Goal: Task Accomplishment & Management: Complete application form

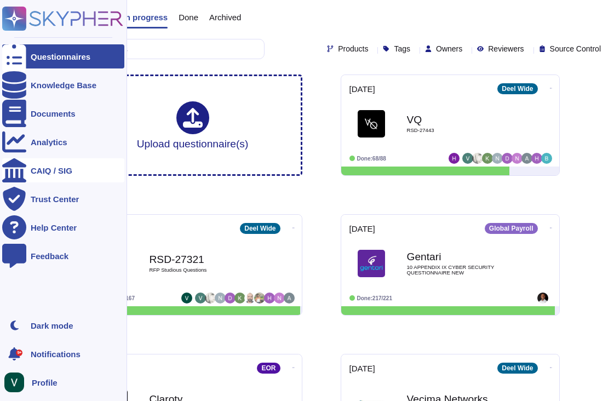
click at [51, 165] on div "CAIQ / SIG" at bounding box center [63, 170] width 122 height 24
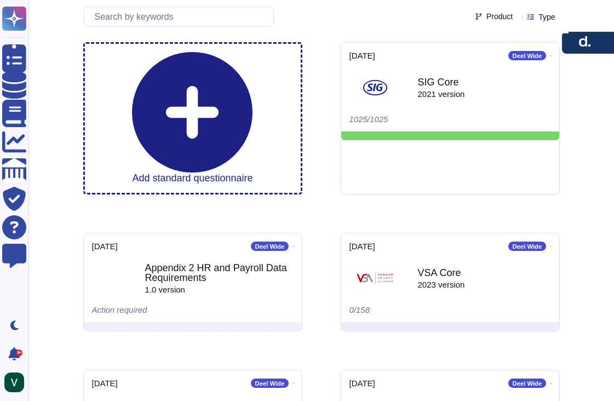
scroll to position [72, 0]
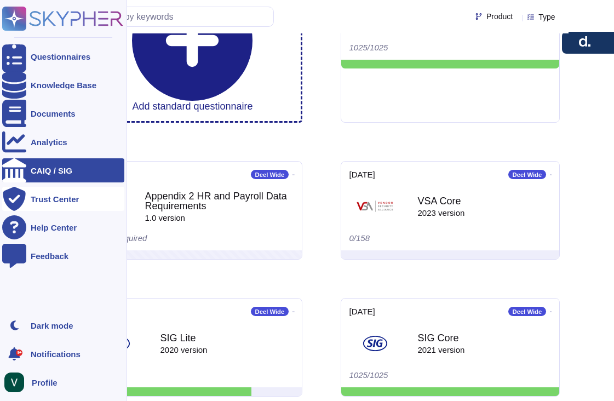
click at [50, 201] on div "Trust Center" at bounding box center [55, 199] width 48 height 8
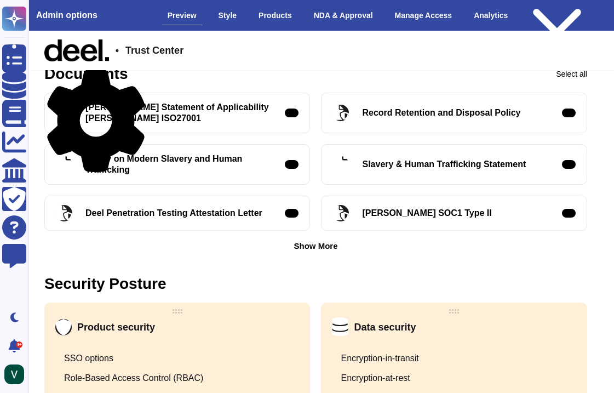
scroll to position [348, 5]
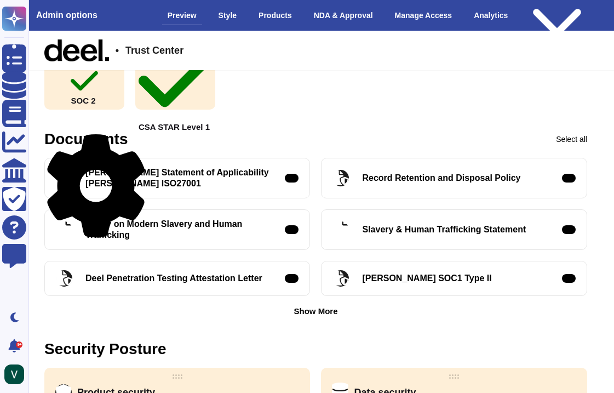
click at [310, 310] on div "Show More" at bounding box center [316, 311] width 44 height 8
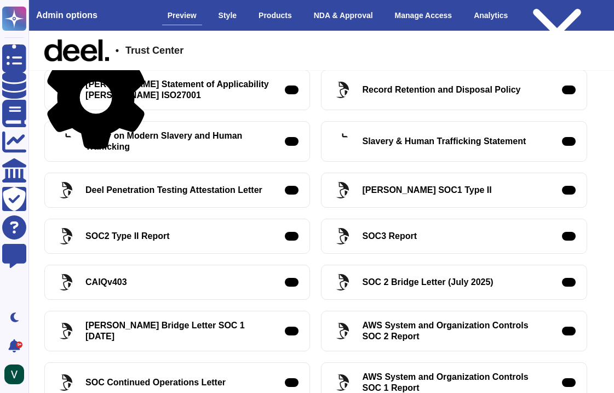
scroll to position [449, 5]
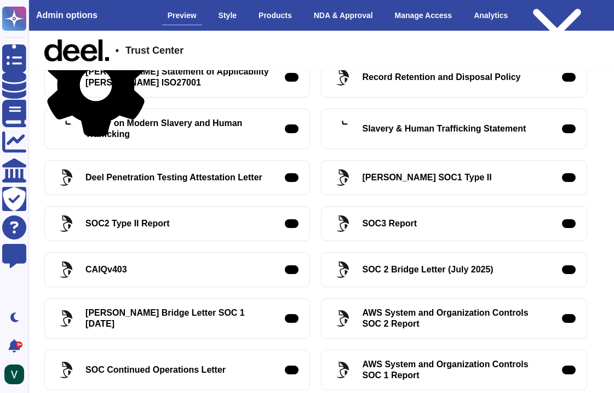
click at [133, 267] on div "CAIQv403 Request Access" at bounding box center [177, 269] width 266 height 35
click at [58, 271] on div at bounding box center [64, 269] width 16 height 16
click at [61, 271] on icon at bounding box center [64, 269] width 16 height 15
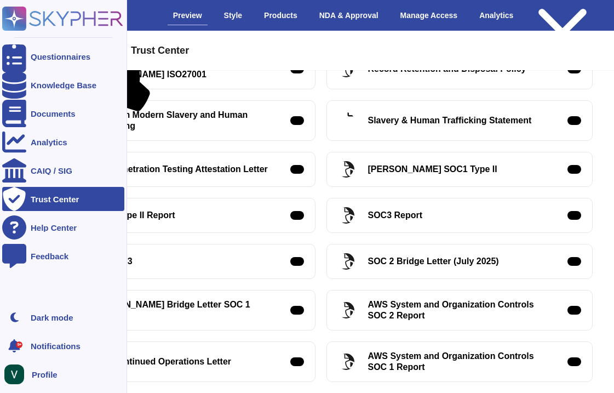
scroll to position [447, 0]
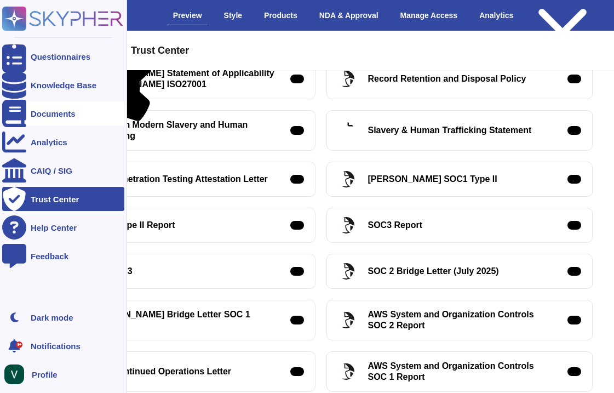
click at [50, 112] on div "Documents" at bounding box center [53, 114] width 45 height 8
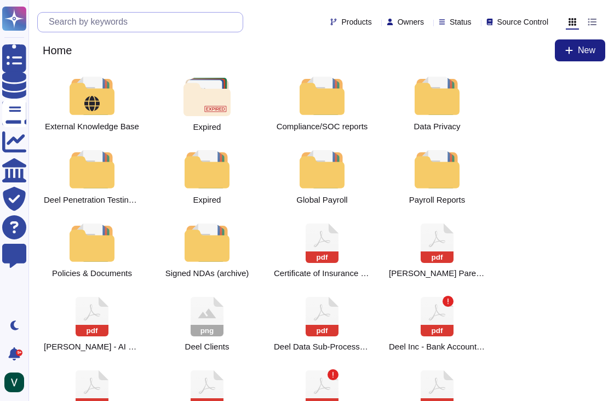
click at [162, 25] on input "text" at bounding box center [143, 22] width 200 height 19
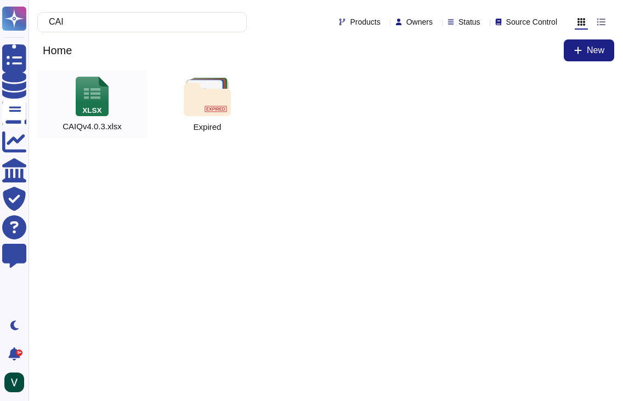
type input "CAI"
click at [89, 95] on icon at bounding box center [92, 96] width 33 height 39
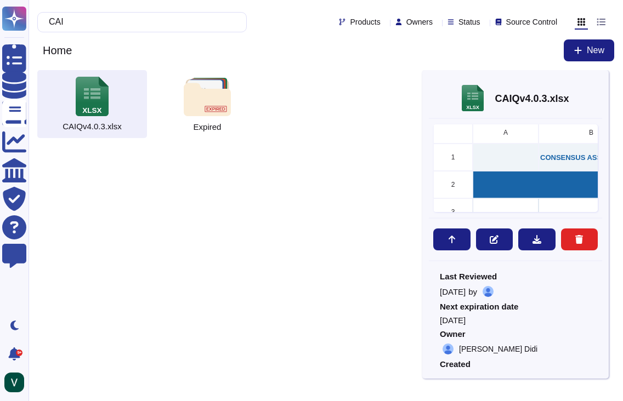
scroll to position [312, 156]
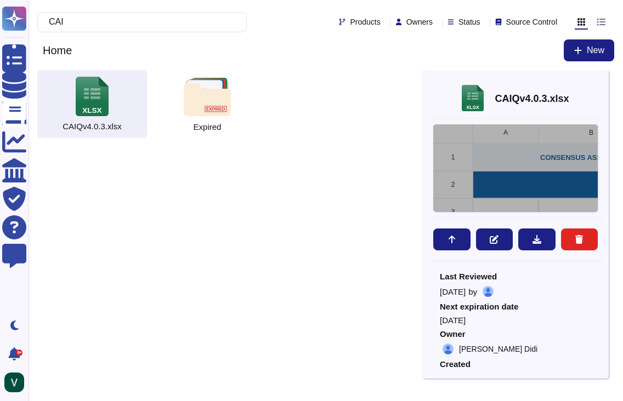
click at [536, 168] on div "A B C D E 1 v4.0.3 CONSENSUS ASSESSMENTS INITIATIVE QUESTIONNAIRE v4.0.3 2 Intr…" at bounding box center [515, 168] width 164 height 88
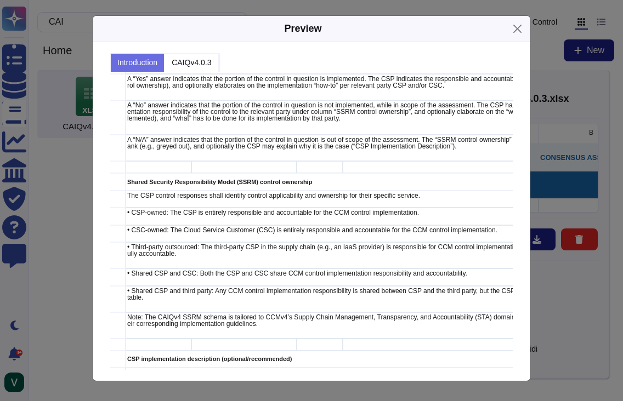
scroll to position [443, 24]
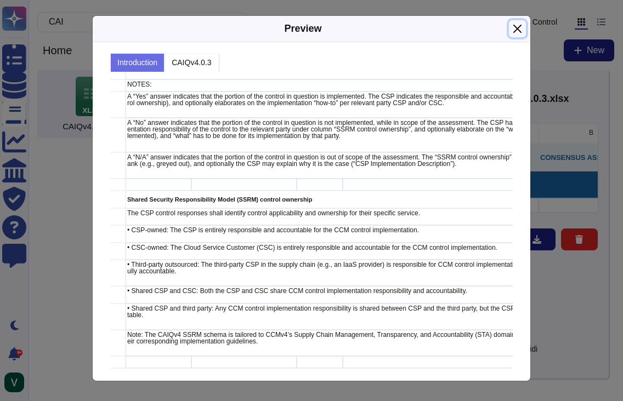
click at [517, 30] on button "Close" at bounding box center [517, 28] width 17 height 17
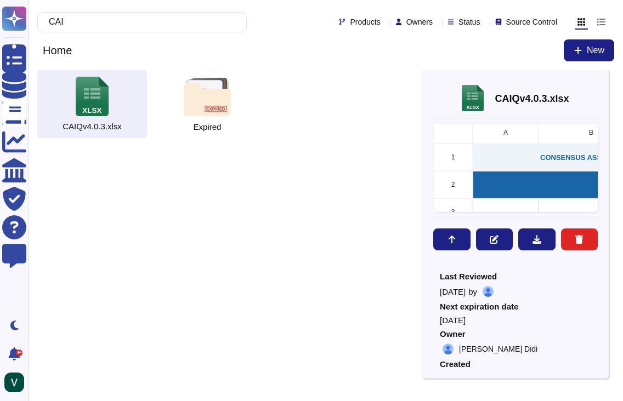
click at [544, 274] on span "Last Reviewed" at bounding box center [515, 276] width 151 height 8
drag, startPoint x: 605, startPoint y: 38, endPoint x: 601, endPoint y: 7, distance: 31.5
click at [600, 12] on button "button" at bounding box center [596, 23] width 53 height 22
click at [541, 238] on button at bounding box center [536, 240] width 37 height 22
click at [290, 145] on div "xlsx CAIQv4.0.3.xlsx Expired xlsx CAIQv4.0.3.xlsx A B C D E 1 v4.0.3 CONSENSUS …" at bounding box center [326, 108] width 594 height 77
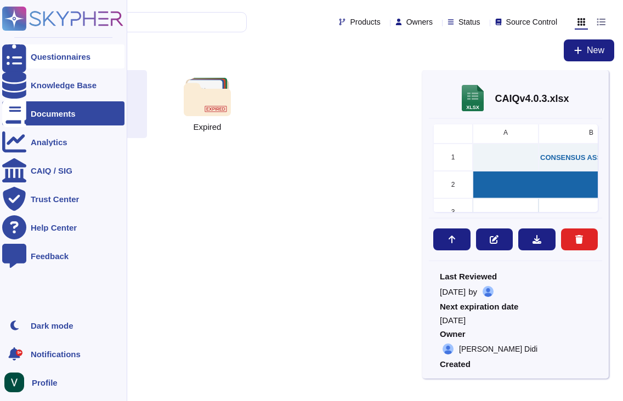
click at [47, 61] on div "Questionnaires" at bounding box center [63, 56] width 122 height 24
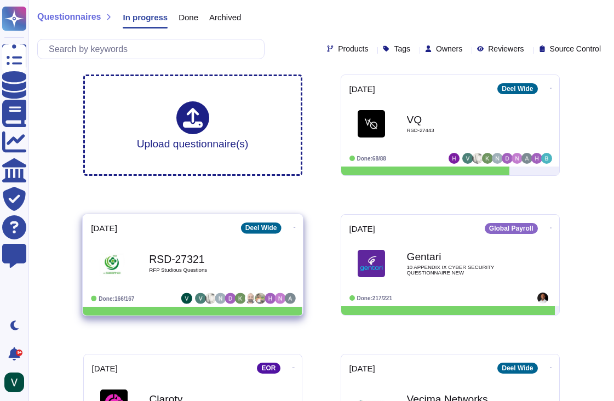
click at [157, 261] on b "RSD-27321" at bounding box center [204, 259] width 111 height 10
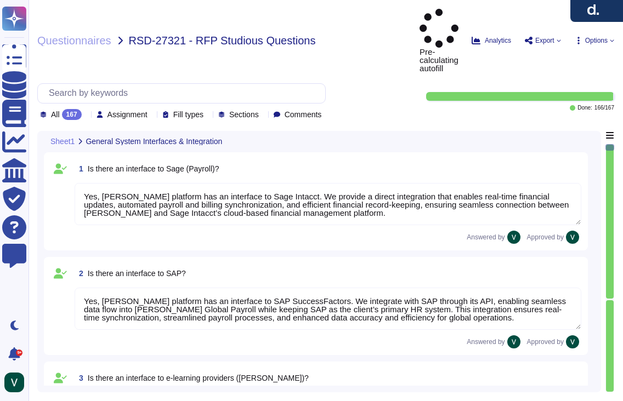
type textarea "Yes, [PERSON_NAME] platform has an interface to Sage Intacct. We provide a dire…"
type textarea "Yes, [PERSON_NAME] platform has an interface to SAP SuccessFactors. We integrat…"
type textarea "Yes, [PERSON_NAME] has interfaces with e-learning providers, including platform…"
type textarea "No, [PERSON_NAME] does not currently have a direct interface to Oracle database…"
type textarea "Yes, [PERSON_NAME] has interfaces with Microsoft Office programs like Word, Out…"
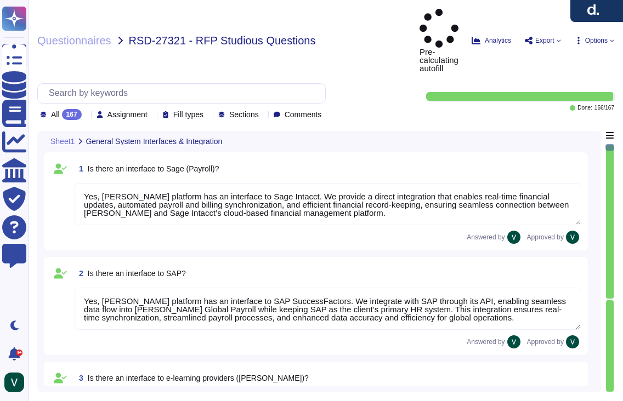
click at [86, 109] on div "All 167" at bounding box center [63, 114] width 46 height 11
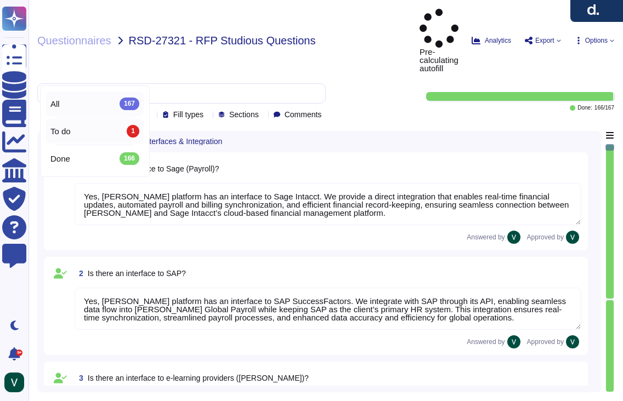
click at [82, 124] on div "To do 1" at bounding box center [95, 131] width 98 height 25
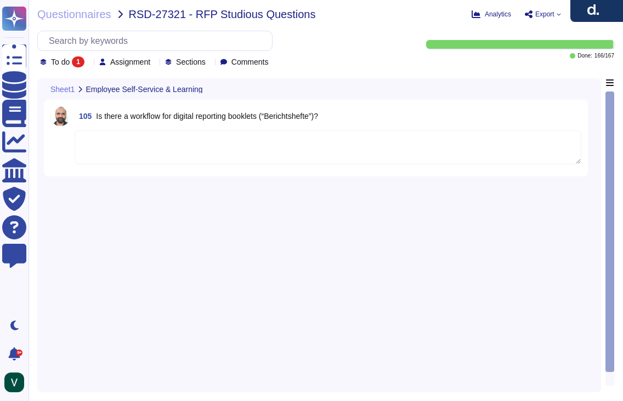
click at [89, 63] on icon at bounding box center [89, 63] width 0 height 0
click at [210, 160] on textarea at bounding box center [328, 147] width 506 height 34
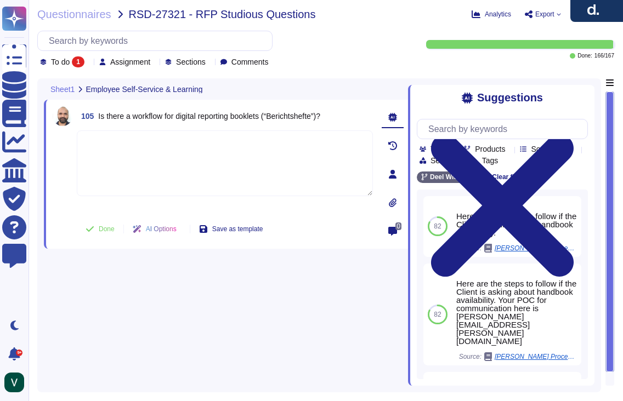
click at [73, 64] on div "1" at bounding box center [78, 61] width 13 height 11
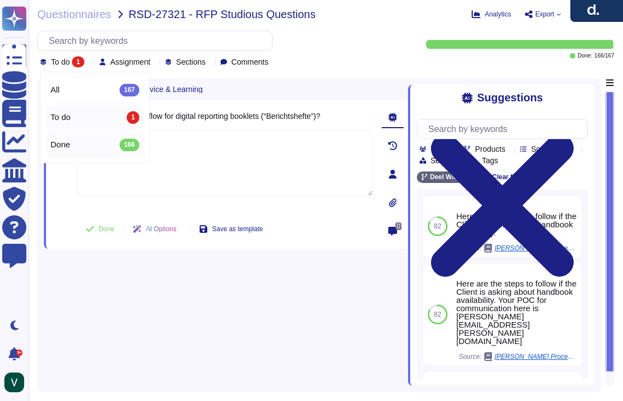
click at [67, 143] on span "Done" at bounding box center [60, 145] width 20 height 10
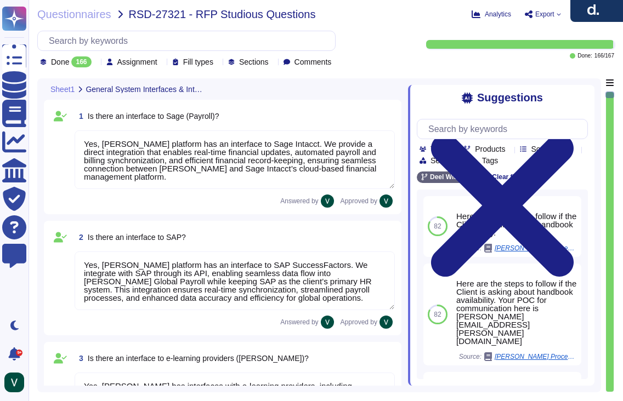
type textarea "Yes, [PERSON_NAME] platform has an interface to SAP SuccessFactors. We integrat…"
type textarea "Yes, [PERSON_NAME] has interfaces with e-learning providers, including platform…"
type textarea "No, [PERSON_NAME] does not currently have a direct interface to Oracle database…"
type textarea "Yes, [PERSON_NAME] has interfaces with Microsoft Office programs like Word, Out…"
type textarea "Yes, [PERSON_NAME] platform has an interface to Sage Intacct. We provide a dire…"
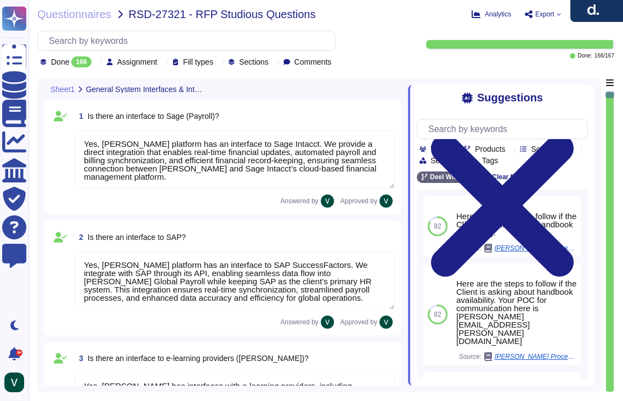
scroll to position [1, 0]
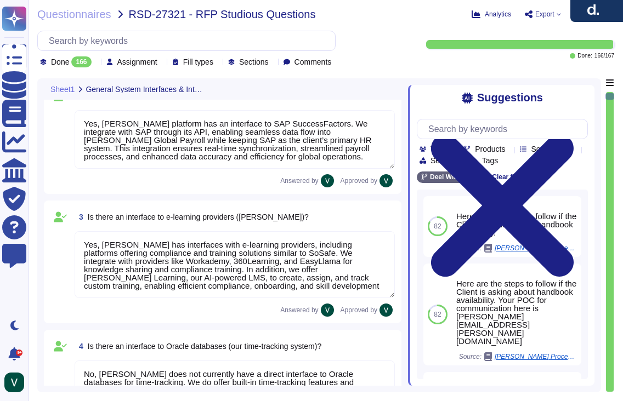
type textarea "Yes, [PERSON_NAME] platform has an interface with DATEV. These integrations may…"
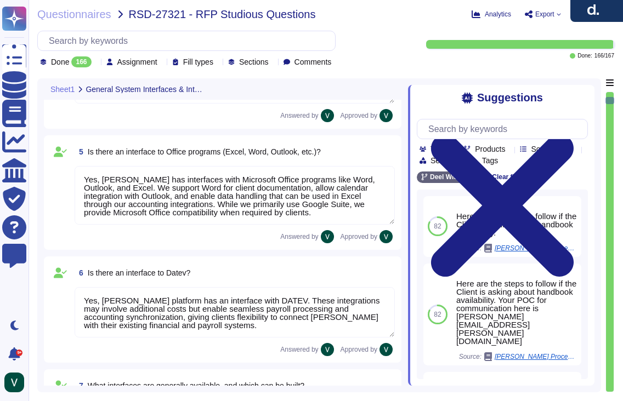
type textarea "[PERSON_NAME] offers a wide range of interfaces and the ability to build custom…"
type textarea "Yes, [PERSON_NAME] platform has an API that enables clients to integrate their …"
type textarea "Data can be imported into [PERSON_NAME] system through several methods. We supp…"
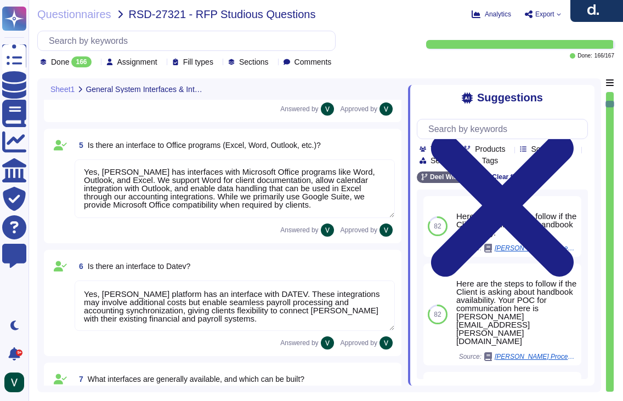
type textarea "We carry out data migration through multiple methods depending on client needs.…"
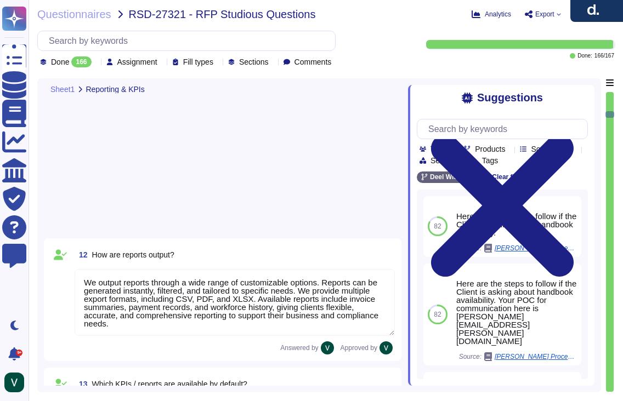
type textarea "We output reports through a wide range of customizable options. Reports can be …"
type textarea "[PERSON_NAME] system provides default KPIs and reports across finance, payroll,…"
type textarea "[PERSON_NAME] reports are highly customizable to meet company-specific needs. W…"
type textarea "Yes, reports from [PERSON_NAME] can be exported to Excel in XLSX format, as wel…"
type textarea "Yes, we have a structured process for ongoing changes through continuous compli…"
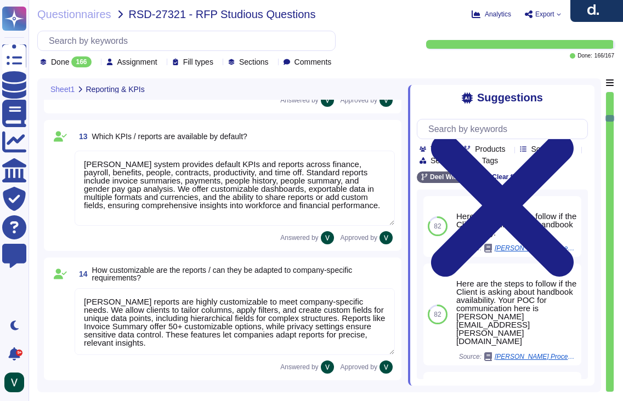
type textarea "Our servers are located in the [GEOGRAPHIC_DATA], with primary storage in [GEOG…"
type textarea "Our data is primarily hosted in the European Union, with primary storage in [GE…"
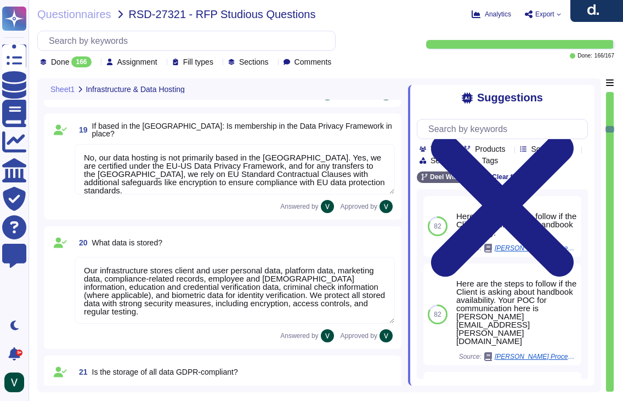
type textarea "No, our data hosting is not primarily based in the [GEOGRAPHIC_DATA]. Yes, we a…"
type textarea "Our infrastructure stores client and user personal data, platform data, marketi…"
type textarea "Yes, all data stored in our infrastructure is GDPR-compliant. We host platform …"
type textarea "Yes, we retain personal data only as long as required by our services or applic…"
type textarea "We protect our system against unauthorized access through strict access control…"
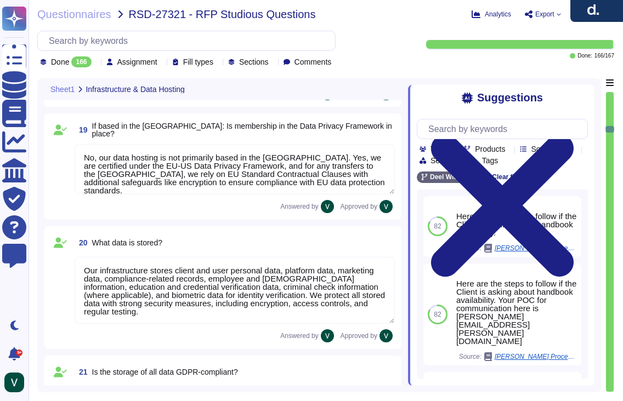
type textarea "Yes, we enforce strong password encryption by using a one-way hash function wit…"
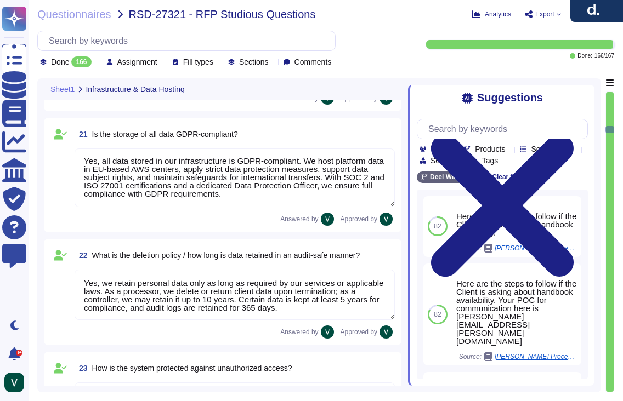
type textarea "We protect our system against hacker attacks with 24/7 monitoring, vulnerabilit…"
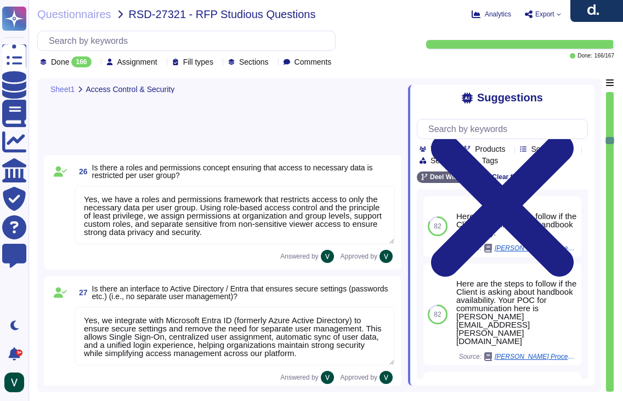
type textarea "Yes, we have a roles and permissions framework that restricts access to only th…"
type textarea "Yes, we integrate with Microsoft Entra ID (formerly Azure Active Directory) to …"
type textarea "We ensure no personal data remains accessible after termination. We delete or r…"
type textarea "Yes, we use AI in our platform through features like AI Workforce, designed to …"
type textarea "Yes, we offer Single Sign-On (SSO) integration via Microsoft Entra ID (formerly…"
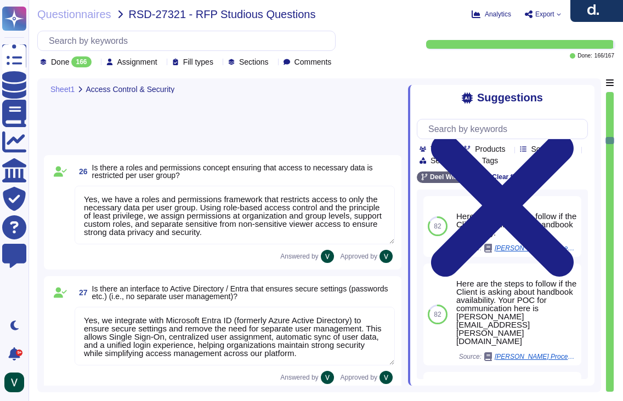
type textarea "No, we do not have an existing partnership with indevis. However, we support in…"
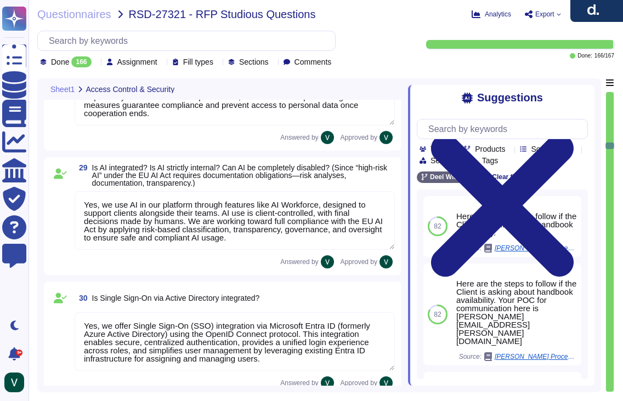
type textarea "No, not all data in our system is encrypted by default, but we encrypt sensitiv…"
type textarea "Yes, [PERSON_NAME] provides both service level agreements (SLAs) for maintenanc…"
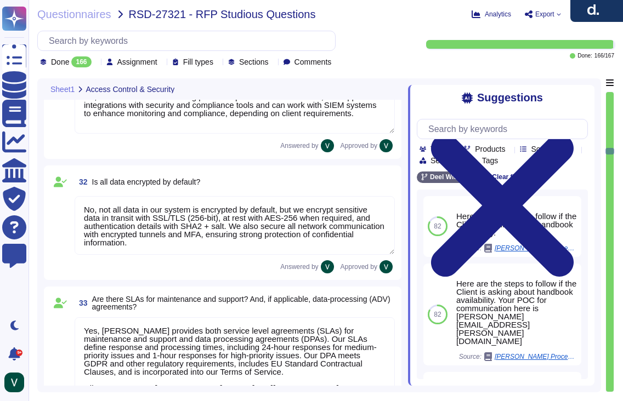
type textarea "No, [PERSON_NAME] tool does not specifically manage consents for using images f…"
type textarea "No, [PERSON_NAME] does not offer a personalized "Studiosus" structure for data …"
type textarea "Yes, [PERSON_NAME] system includes robust search functions. We offer Global Sea…"
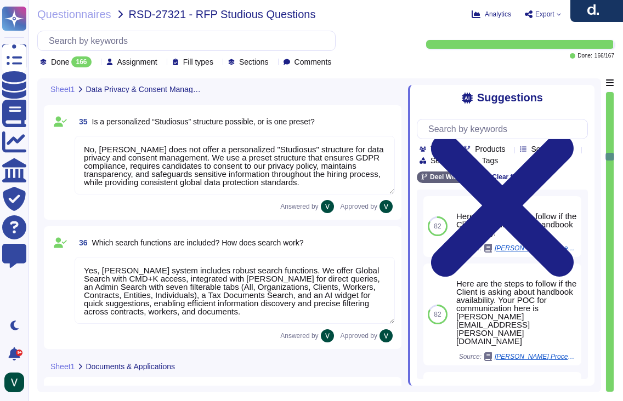
type textarea "Yes, documents can be directly uploaded into [PERSON_NAME] system without prior…"
type textarea "Yes, [PERSON_NAME] stores all documents centrally within the platform, allowing…"
type textarea "Yes, [PERSON_NAME] allows creation of custom document categories and types, inc…"
type textarea "No, [PERSON_NAME] does not have explicit partnerships for document scanning ser…"
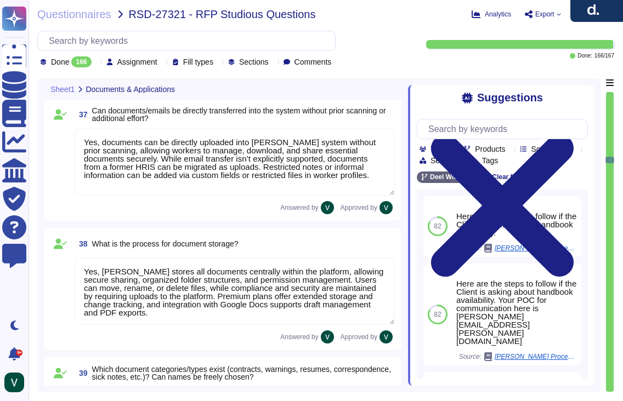
type textarea "Yes, [PERSON_NAME] has an interface to job boards through [PERSON_NAME]. We pro…"
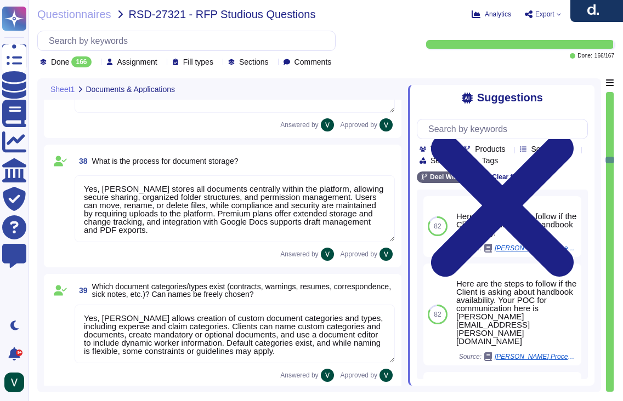
scroll to position [4397, 0]
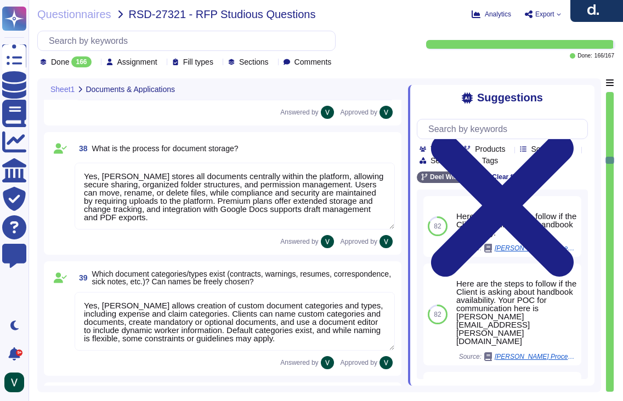
type textarea "Yes, [PERSON_NAME] has an interface to your career site through our ATS. We all…"
type textarea "No, [PERSON_NAME] does not specifically offer a one-click application feature. …"
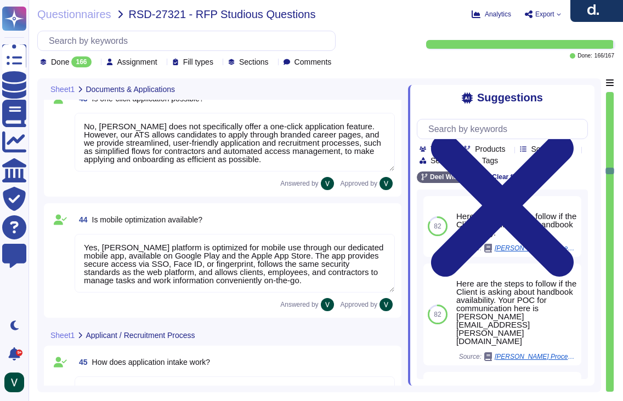
type textarea "Yes, [PERSON_NAME] platform is optimized for mobile use through our dedicated m…"
type textarea "[PERSON_NAME] system handles application intake through our Applicant Tracking …"
type textarea "Yes, [PERSON_NAME] system allows applications to be distributed to responsible …"
type textarea "Yes, [PERSON_NAME] ATS can be used by HR for pre-screening applicants. We use A…"
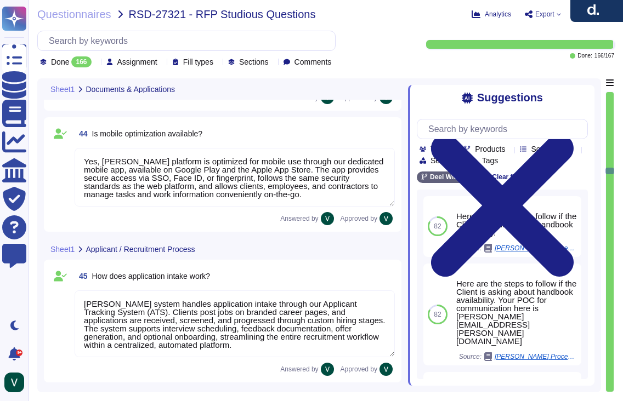
type textarea "Yes, [PERSON_NAME] ATS can handle automatic communication with applicants. We p…"
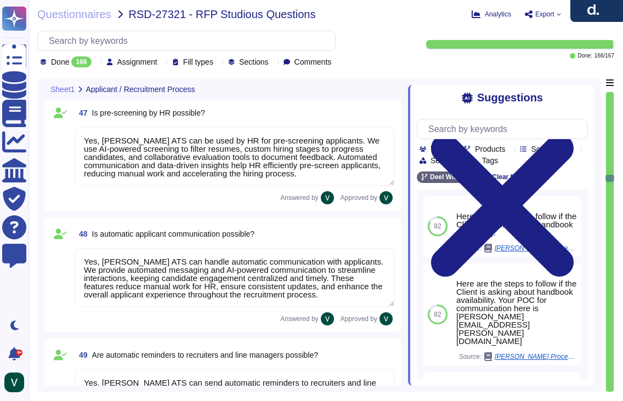
type textarea "Yes, [PERSON_NAME] ATS can send automatic reminders to recruiters and line mana…"
type textarea "[PERSON_NAME] ATS handles the transition from applicant to employee seamlessly.…"
type textarea "Yes, [PERSON_NAME] system can store templates for automated responses and decli…"
type textarea "Yes, [PERSON_NAME] integrates with Outlook calendars for scheduling. We sync [P…"
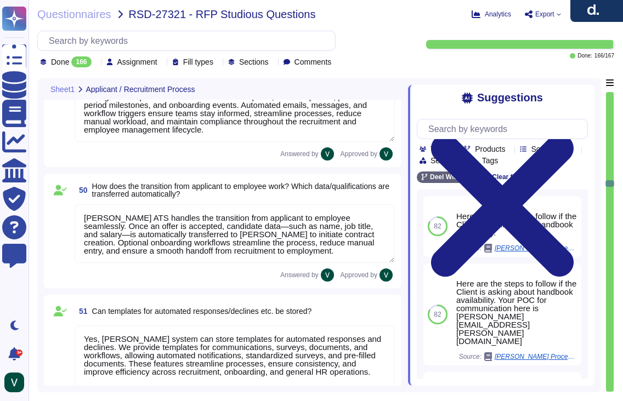
type textarea "Yes, [PERSON_NAME] Applicant Tracking System (ATS) allows for applicant evaluat…"
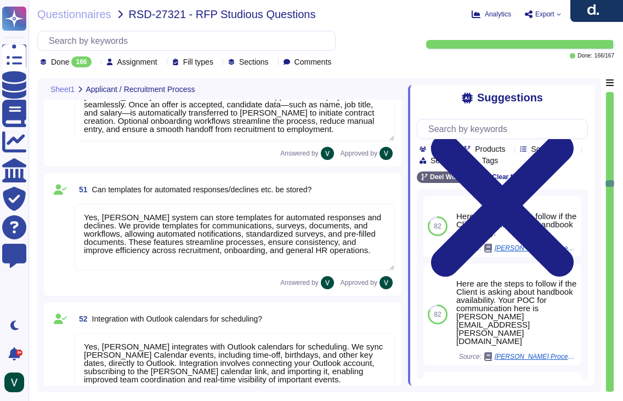
type textarea "[PERSON_NAME] is developing a data retention and deletion policy for applicant …"
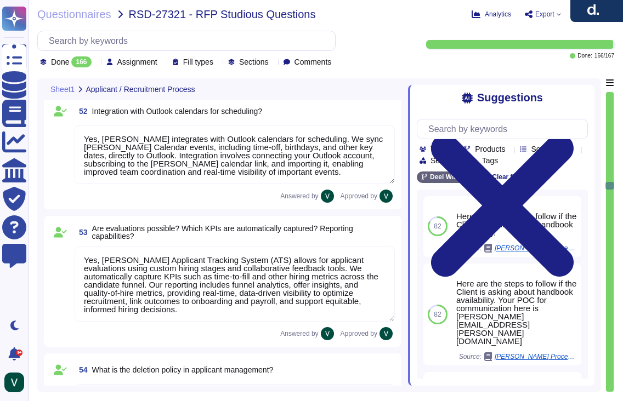
type textarea "Yes, [PERSON_NAME] ATS can potentially depict works council approval processes …"
type textarea "[PERSON_NAME] represents maternity and parental leave processes by allowing emp…"
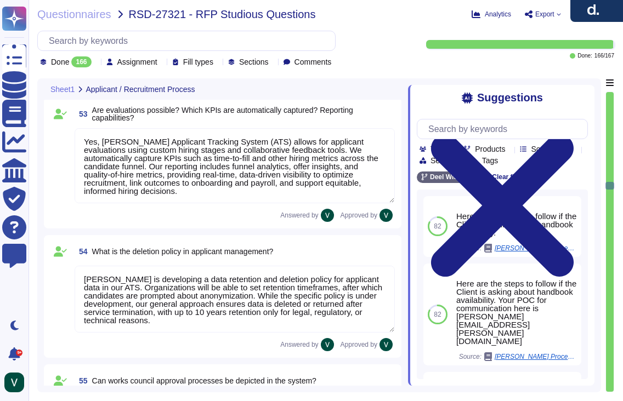
scroll to position [6298, 0]
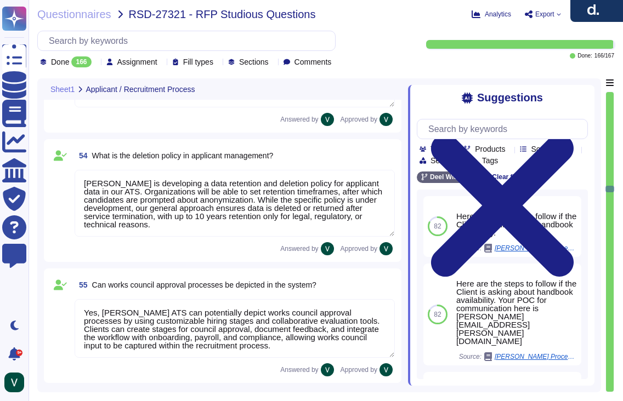
type textarea "[PERSON_NAME] onboarding process guides new employees from account setup to act…"
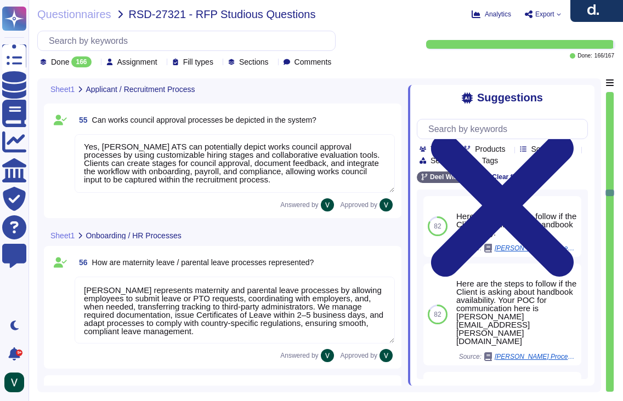
type textarea "[PERSON_NAME] offboarding process ensures a smooth, compliant transition. We in…"
type textarea "[PERSON_NAME] probationary period process helps employers and employees confirm…"
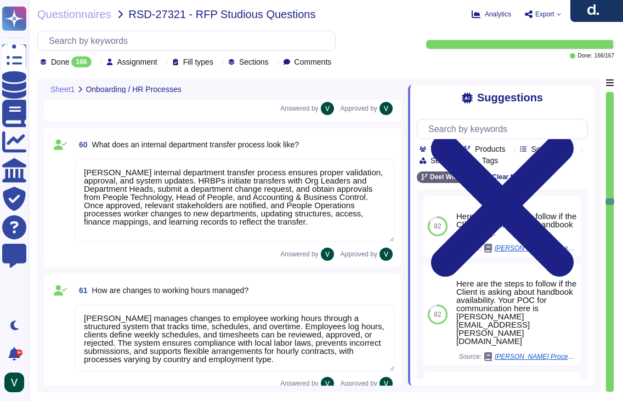
type textarea "[PERSON_NAME] internal department transfer process ensures proper validation, a…"
type textarea "[PERSON_NAME] manages changes to employee working hours through a structured sy…"
type textarea "[PERSON_NAME] allows employees to update names, addresses, and bank accounts th…"
type textarea "Yes, [PERSON_NAME] has processes for onboarding and managing volunteers, intern…"
type textarea "[PERSON_NAME] system handles holiday and Christmas bonuses automatically, ensur…"
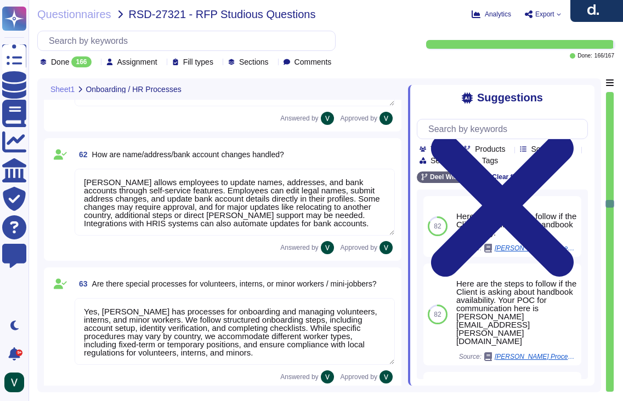
type textarea "Yes, [PERSON_NAME] tool supports special year-end tasks, including managing rem…"
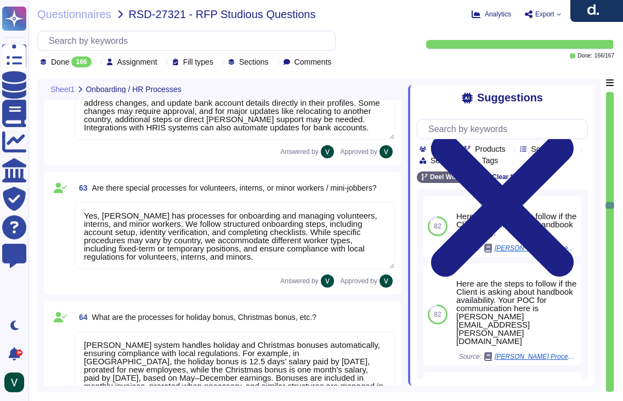
type textarea "[PERSON_NAME] system manages workflows and tasks through automated and manual p…"
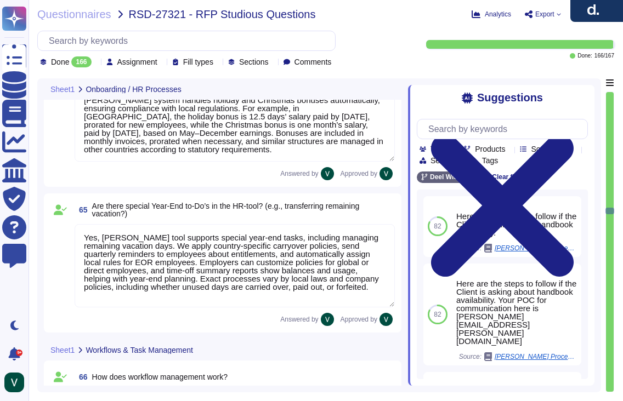
type textarea "[PERSON_NAME] system includes automated and manual workflows, forecasted shift …"
type textarea "Yes, we allow HR to define and flexibly specify workflows and checklists for di…"
type textarea "Yes, we integrate checklists that can be customized for processes like onboardi…"
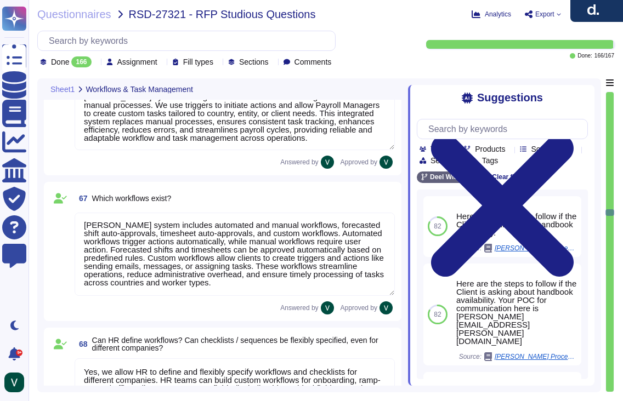
type textarea "We follow a strict workflow for data destruction. We retain personal data only …"
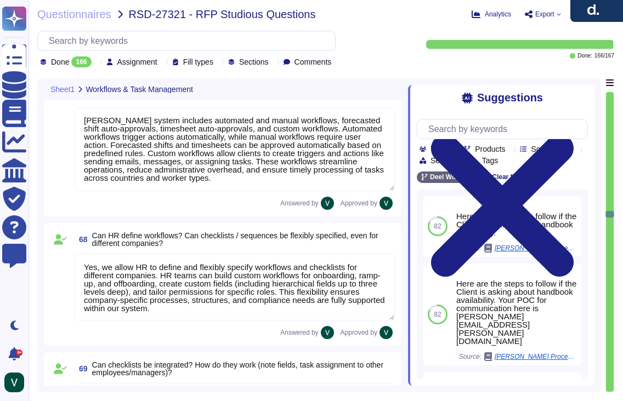
type textarea "Yes, we can manage scheduling and follow-ups for events like probation reviews,…"
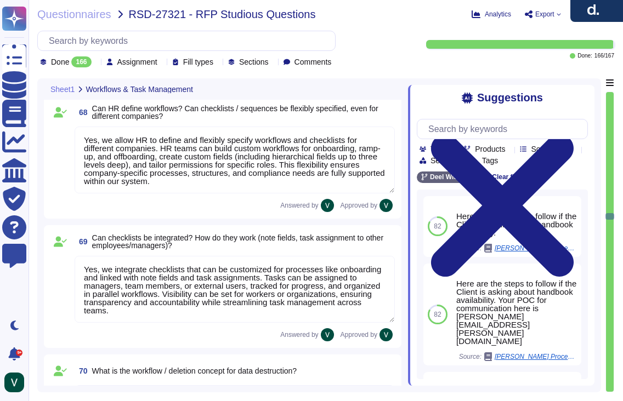
type textarea "Yes, we provide access to compliant contract templates and the ability to gener…"
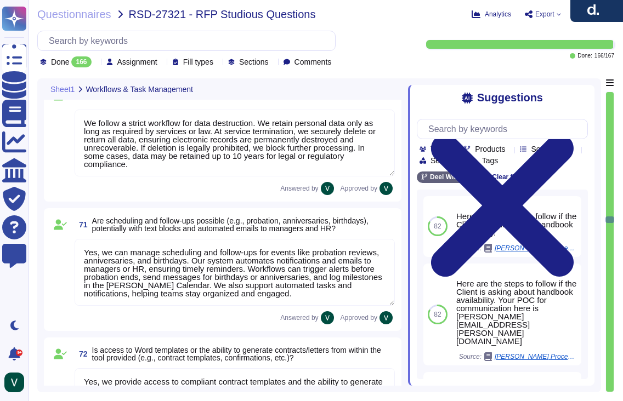
type textarea "[PERSON_NAME] provides multiple time tracking options, including manual entry, …"
type textarea "[PERSON_NAME] time tracking allows employees to log hours manually or via clock…"
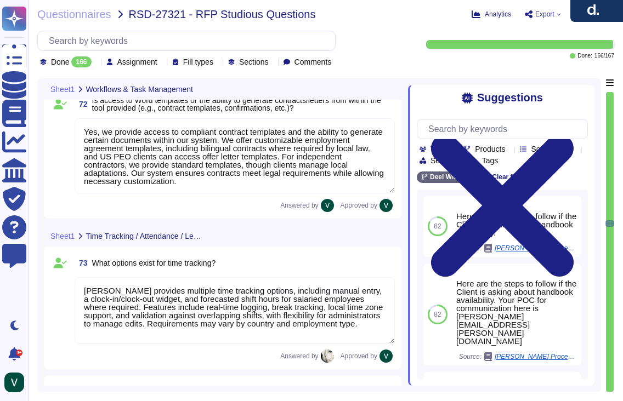
type textarea "Yes, compensatory time (time-off-in-lieu) is generally allowed for overtime in …"
type textarea "Yes, we can define vacation days with different labels by customizing time-off …"
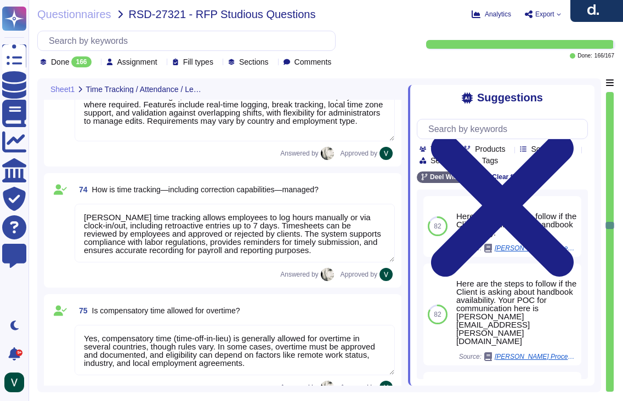
type textarea "[PERSON_NAME] manages vacation requests and tracking through a streamlined syst…"
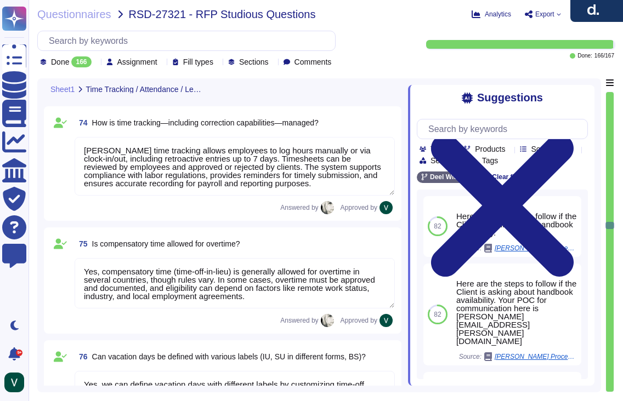
type textarea "[PERSON_NAME] manages business travel in our time-tracking system by requiring …"
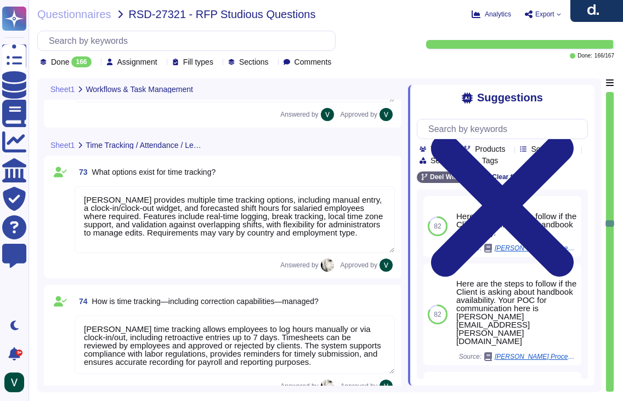
type textarea "We follow a strict workflow for data destruction. We retain personal data only …"
type textarea "Yes, we can manage scheduling and follow-ups for events like probation reviews,…"
type textarea "Yes, we provide access to compliant contract templates and the ability to gener…"
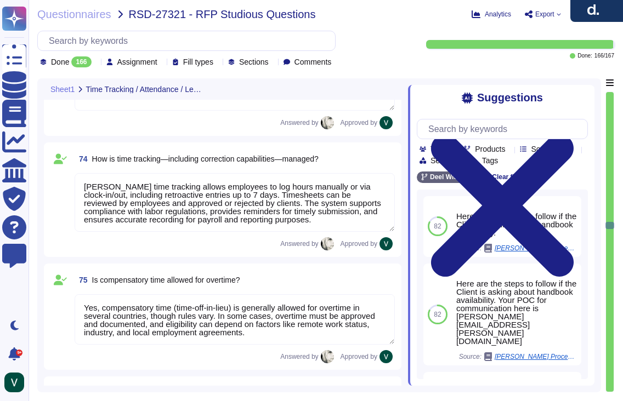
type textarea "[PERSON_NAME] manages vacation requests and tracking through a streamlined syst…"
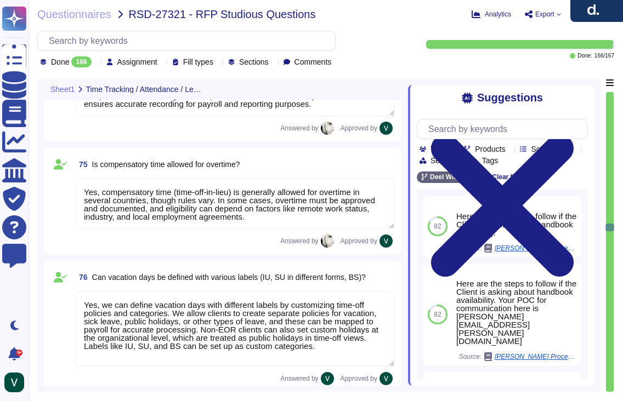
type textarea "[PERSON_NAME] manages business travel in our time-tracking system by requiring …"
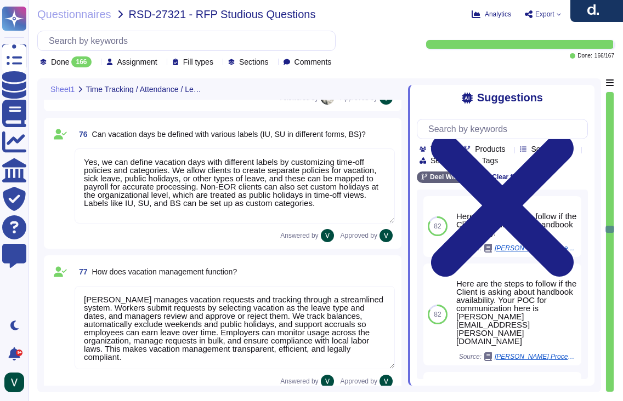
type textarea "[PERSON_NAME] manages working time during business travel by requiring employee…"
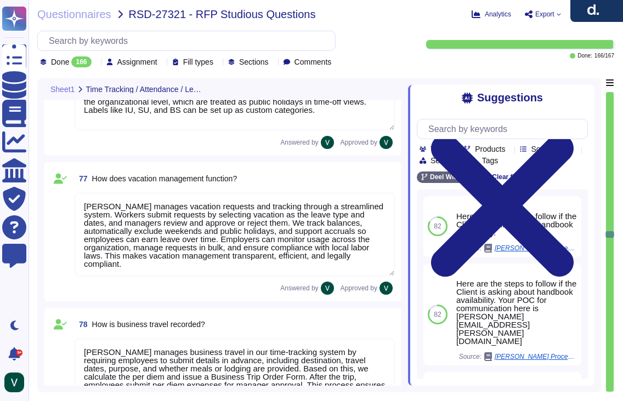
type textarea "[PERSON_NAME] can use our system to represent and track sabbaticals through fle…"
type textarea "[PERSON_NAME] handles overtime payments through our time tracking and payroll f…"
type textarea "We process time credits for emergency duty or holiday work through our time tra…"
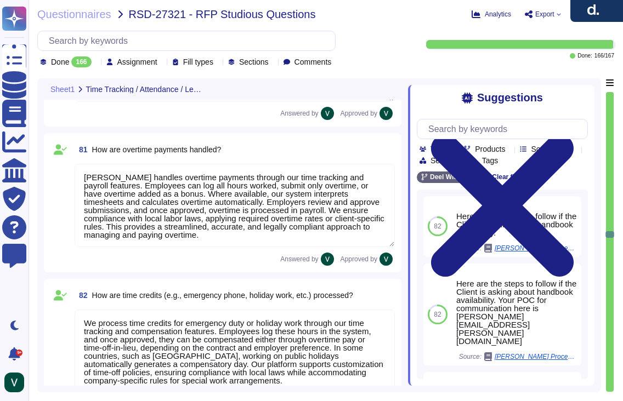
scroll to position [9963, 0]
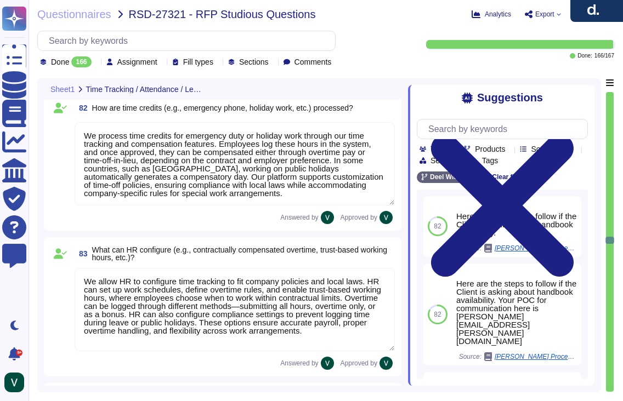
type textarea "We allow HR to configure time tracking to fit company policies and local laws. …"
type textarea "We manage sick leave by allowing employees to submit requests with start and en…"
type textarea "We support flexible sick leave configurations aligned with country laws and com…"
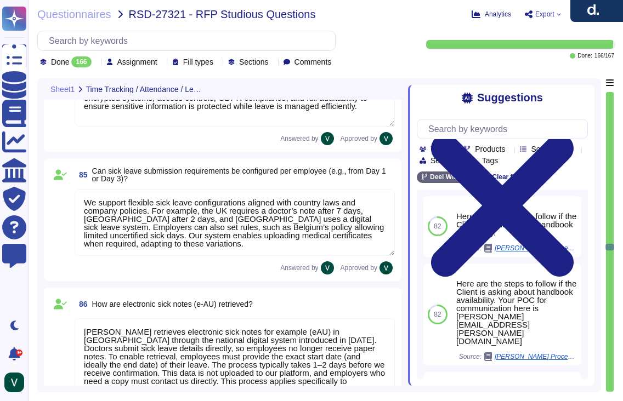
type textarea "[PERSON_NAME] retrieves electronic sick notes for example (eAU) in [GEOGRAPHIC_…"
type textarea "Sick leave can be analyzed in multiple ways, including: * Duration: Review leng…"
type textarea "[PERSON_NAME] time-tracking module enhances team coordination by integrating se…"
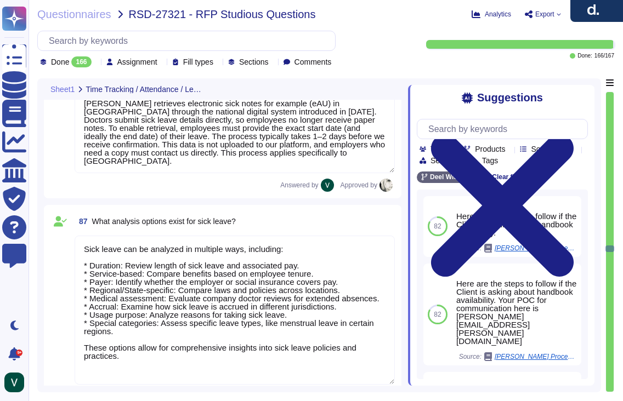
type textarea "Employees can update most of their personal information directly through their …"
type textarea "Yes, an HR approval process exists, but not all employee-initiated changes go d…"
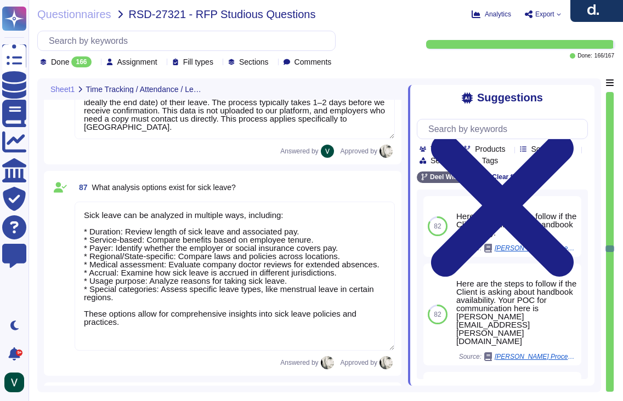
type textarea "We manage sick leave by allowing employees to submit requests with start and en…"
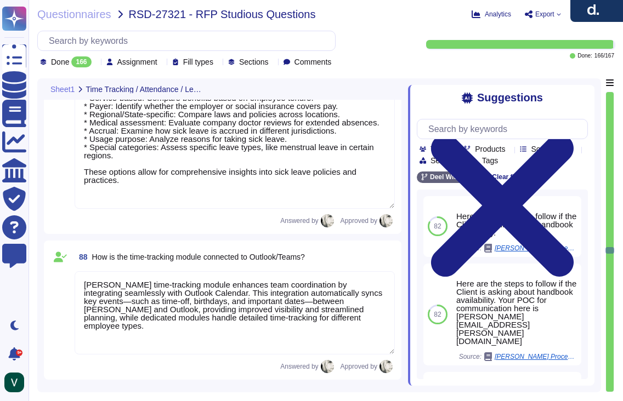
type textarea "Yes, an HR approval process exists, but not all employee-initiated changes go d…"
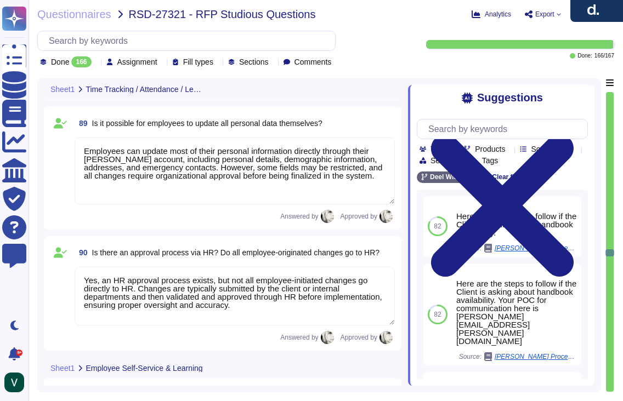
type textarea "Yes, employees can submit documents such as marriage certificates, sick notes, …"
type textarea "Yes, employees can book and manage seminars through [PERSON_NAME] Learning, inc…"
type textarea "Yes, the system provides a view of time off information, including stamped time…"
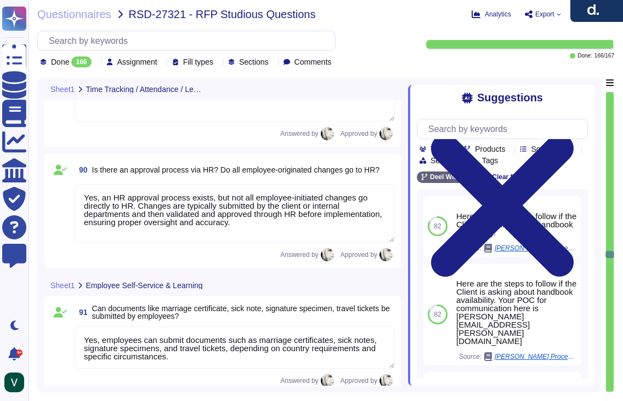
type textarea "Yes, a supervisory approval chain can be configured for vacation requests and t…"
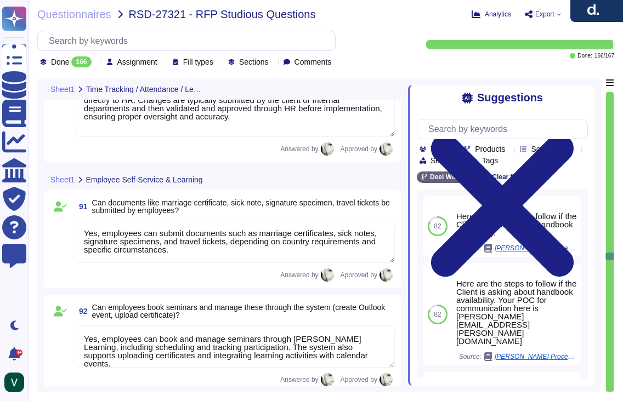
type textarea "Yes, employees can report illness, including illness during vacation. Reporting…"
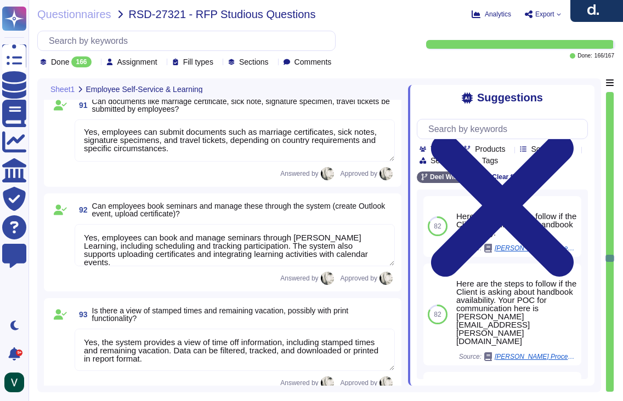
type textarea "[PERSON_NAME] tracks vacation, sick days, and other leave types within the syst…"
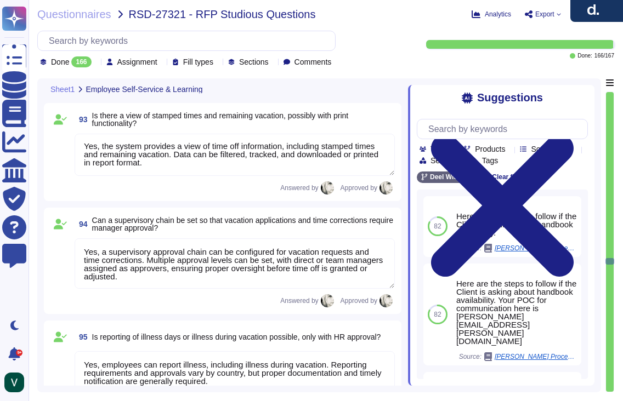
type textarea "Managers in [PERSON_NAME] can view selective data of direct reports, approve ti…"
type textarea "Managers in [PERSON_NAME] can view employees’ time off history, current request…"
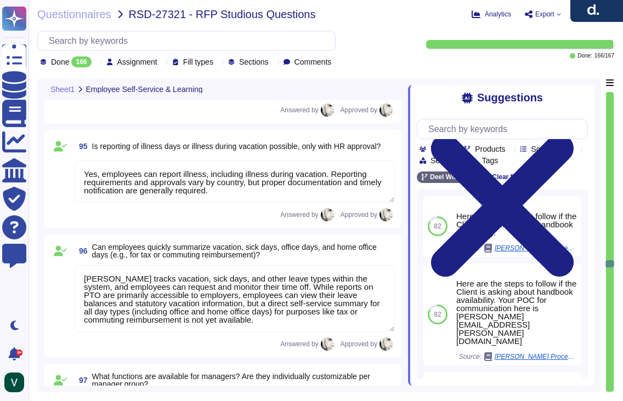
scroll to position [11624, 0]
type textarea "Yes, managers can generate analyses of working hours using [PERSON_NAME] report…"
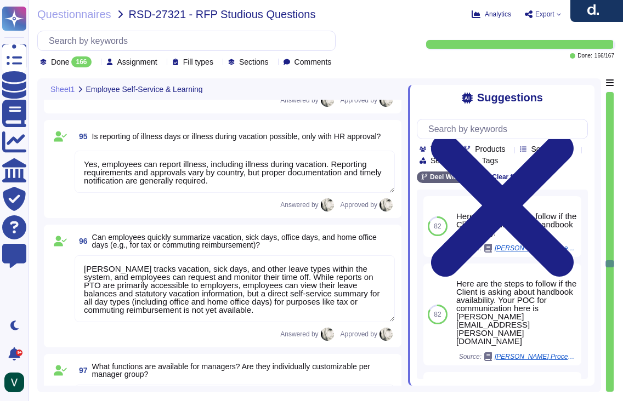
scroll to position [1, 0]
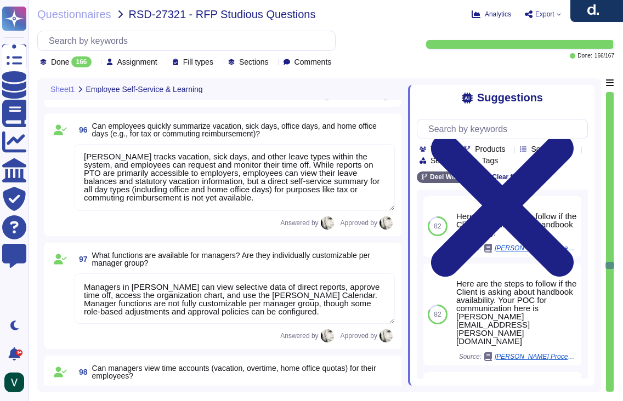
type textarea "Yes, employees can submit vacation requests for manager approval, and managers …"
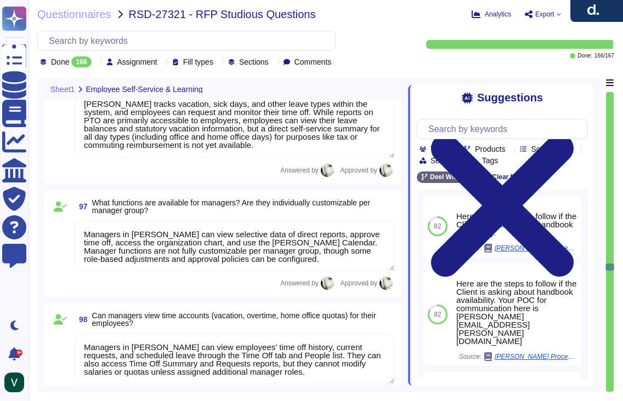
type textarea "Reminders can be sent by email before submission and approval deadlines. Payrol…"
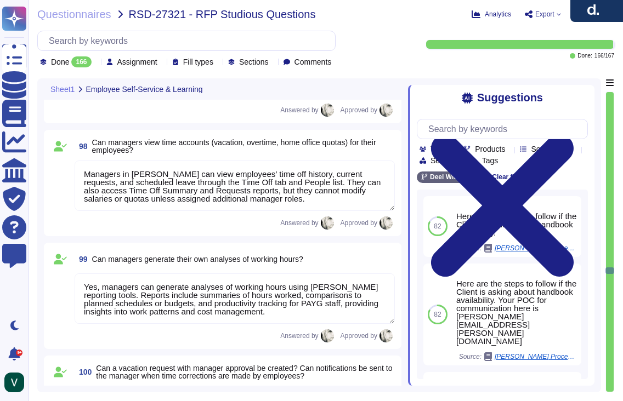
type textarea "Yes, workforce scheduling is possible in [PERSON_NAME]. Weekly schedules can be…"
type textarea "Yes, [PERSON_NAME] provides a summary view of all trainees across departments t…"
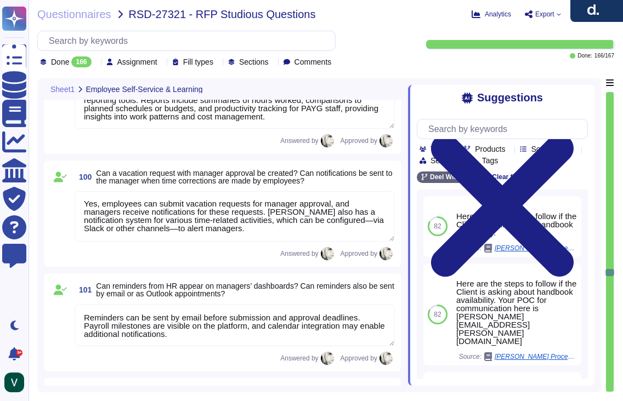
type textarea "Yes, IHK contracts can be stored as templates in [PERSON_NAME]. Templates can b…"
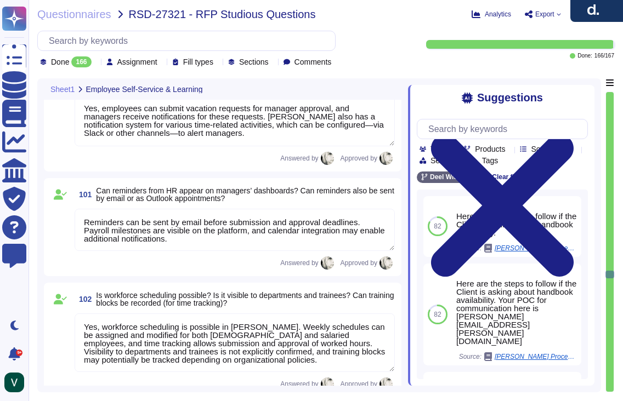
type textarea "[PERSON_NAME] document management system centralizes HR-related documents, incl…"
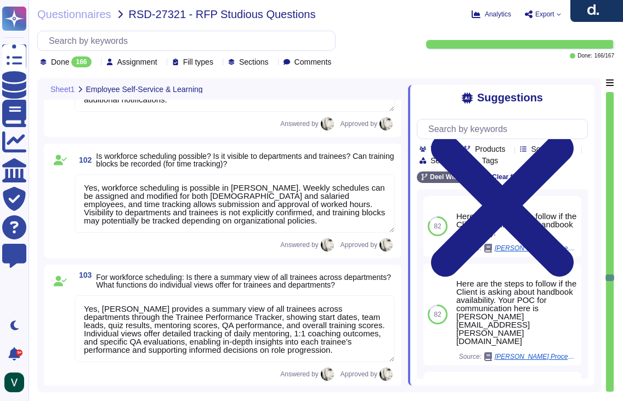
type textarea "Yes, appointment reminders are configurable. Reminders can be customized in tim…"
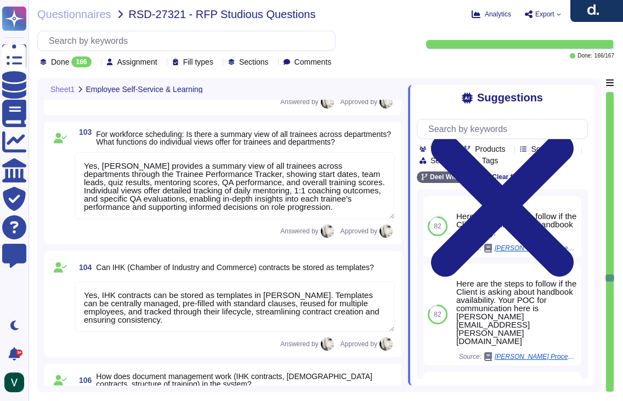
type textarea "[PERSON_NAME] maintains a complete employee history through a change log that r…"
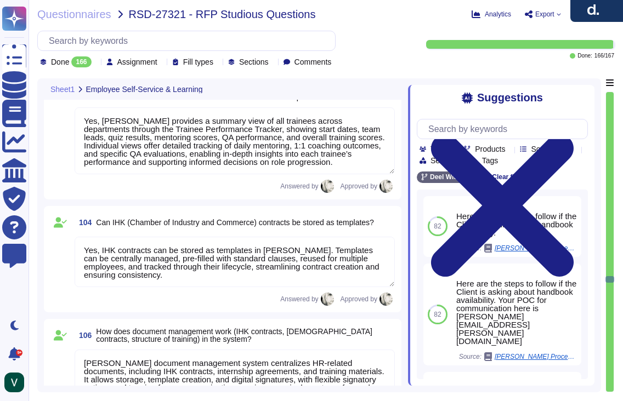
scroll to position [12627, 0]
type textarea "[PERSON_NAME] supports fully customizable working-time models through its Weekl…"
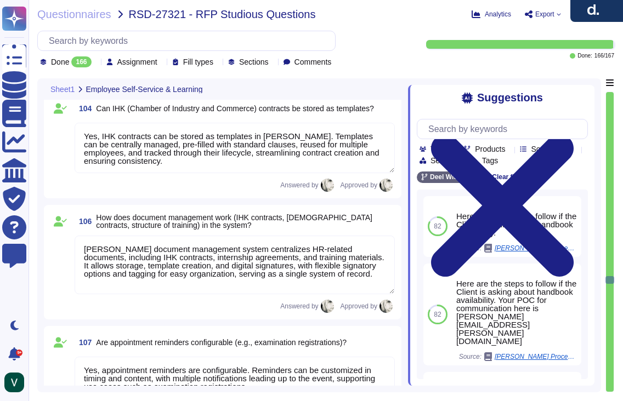
scroll to position [1, 0]
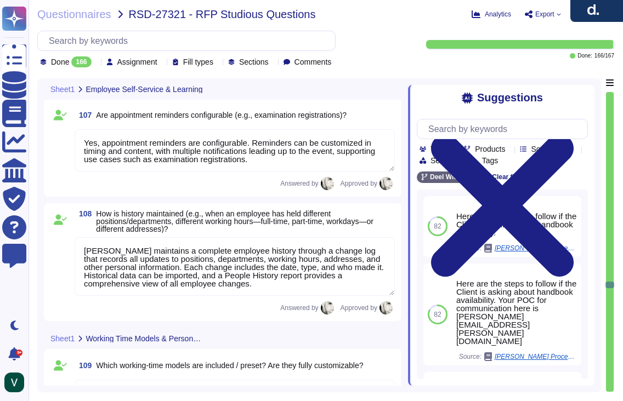
type textarea "Data on maternity and parental leave is available by country, with entitlements…"
type textarea "Yes, [PERSON_NAME] provides various employee statuses to track different stages…"
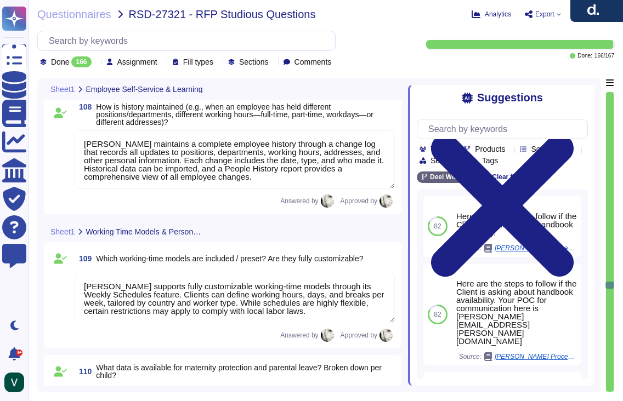
scroll to position [0, 0]
type textarea "[PERSON_NAME] provides flexible filtering options such as status, date range, c…"
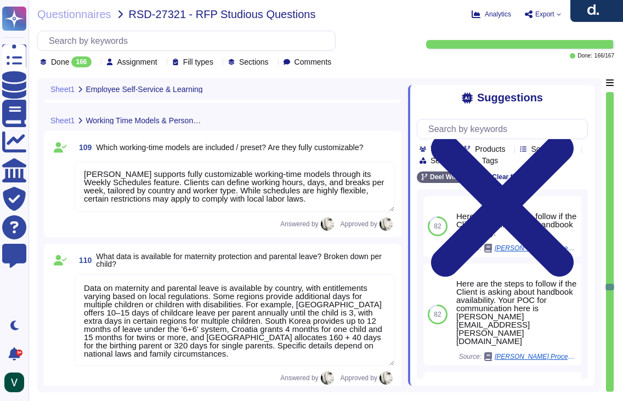
type textarea "Yes, [PERSON_NAME] can generate reports on personnel changes within a specific …"
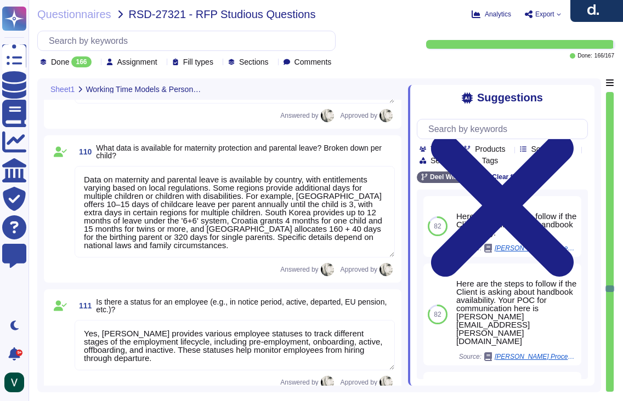
type textarea "[PERSON_NAME] maintains extensive data for hires and anniversaries, covering ar…"
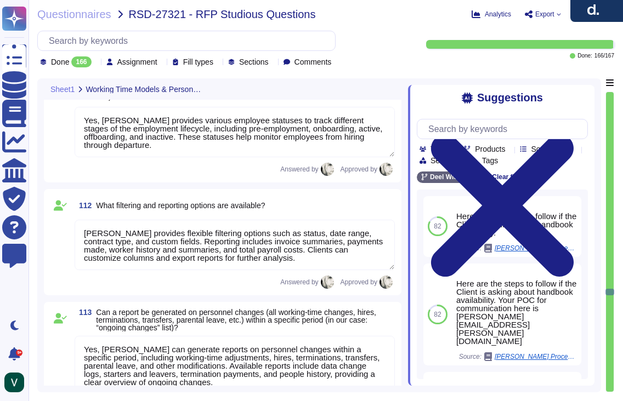
type textarea "Organizational structure in [PERSON_NAME] is represented through an org chart a…"
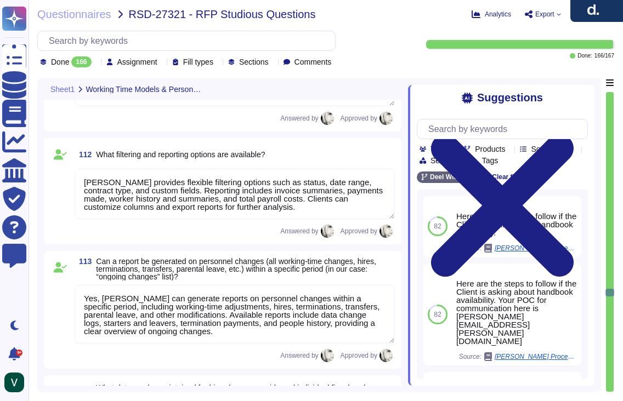
type textarea "[PERSON_NAME] links applicant data to master employee records and positions thr…"
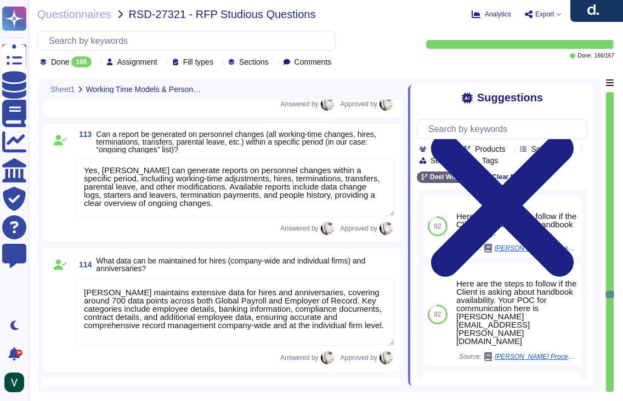
type textarea "Increases in vacation days based on seniority can be managed through contract a…"
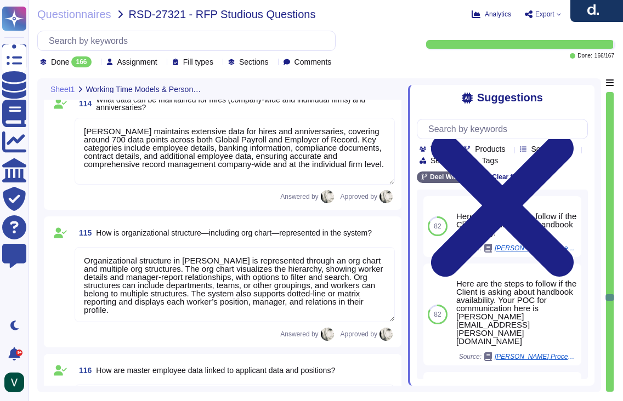
type textarea "[PERSON_NAME] asset management provides a centralized system to track and manag…"
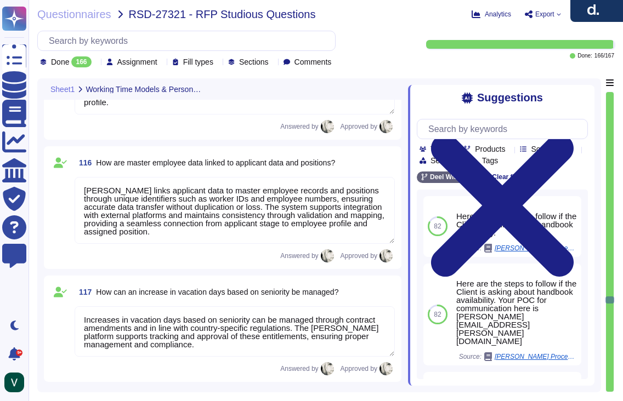
type textarea "[PERSON_NAME] payroll functionalities include direct deposits, payslip generati…"
type textarea "Yes, [PERSON_NAME] provides workflows for reimbursements such as commuting cost…"
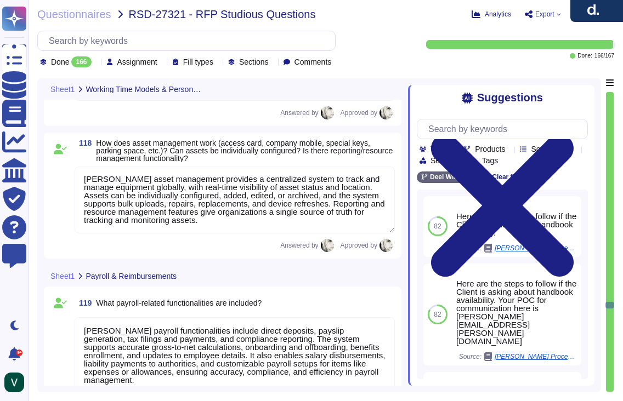
type textarea "Yes, [PERSON_NAME] provides both a web application with full platform functiona…"
type textarea "Yes, the [PERSON_NAME] system can be customized to align with the Studiosus cor…"
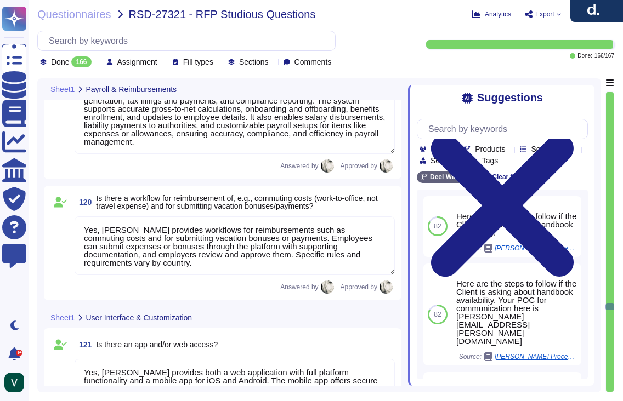
type textarea "Yes, [PERSON_NAME] provides an employee dashboard that serves as a customizable…"
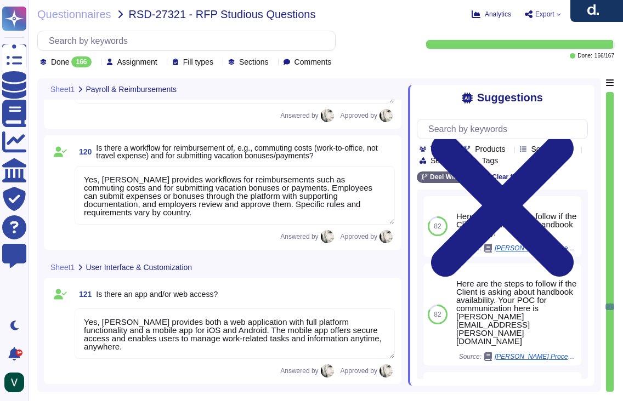
type textarea "Yes, the [PERSON_NAME] dashboard can be customized. Users can rearrange and add…"
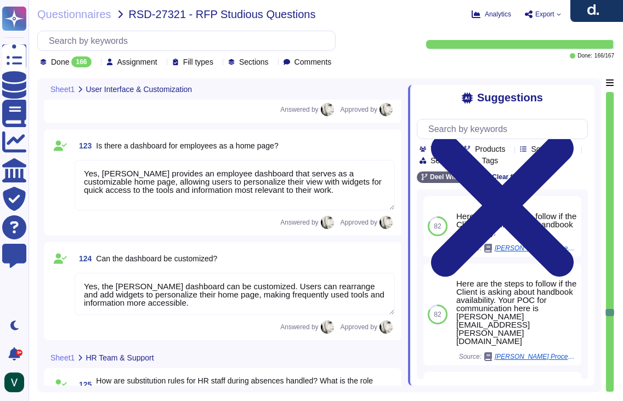
type textarea "[PERSON_NAME] manages HR staff absences through a structured substitution proce…"
type textarea "Yes, role concepts—including department structures and associated permissions—c…"
type textarea "Yes, roles in [PERSON_NAME] can be flexibly defined and assigned. Clients can c…"
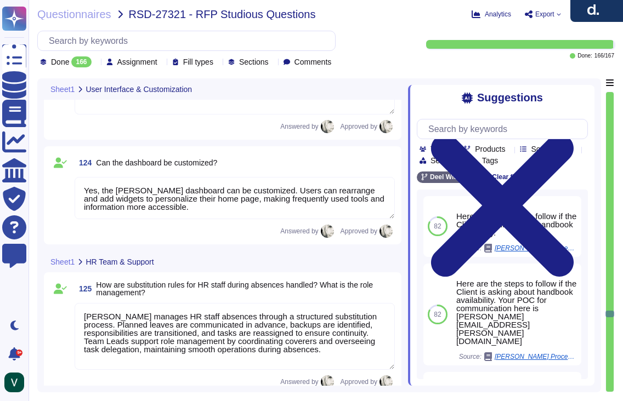
type textarea "[PERSON_NAME] system supports creating both functional leadership and disciplin…"
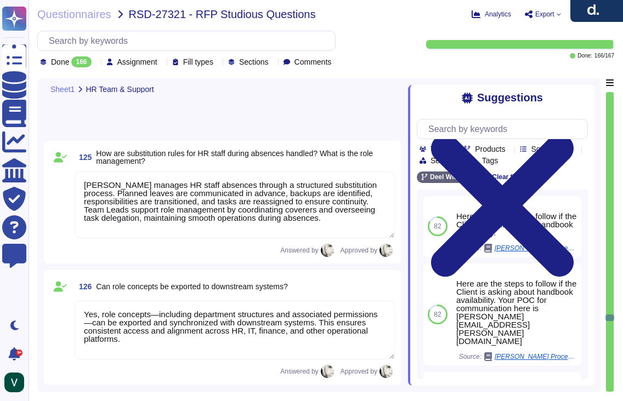
type textarea "[PERSON_NAME] permission system controls what actions users can perform within …"
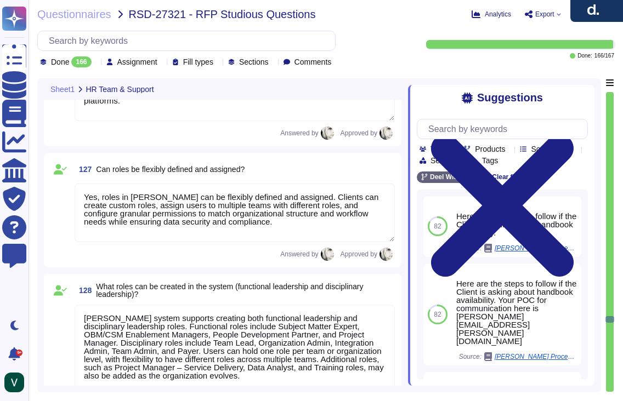
type textarea "Yes, [PERSON_NAME] supports client-specific role structures and permissions. Ea…"
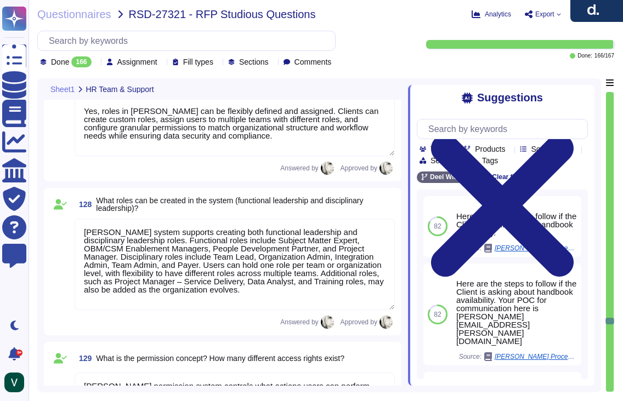
type textarea "Yes, [PERSON_NAME] provides comprehensive personal support, available 24/7 thro…"
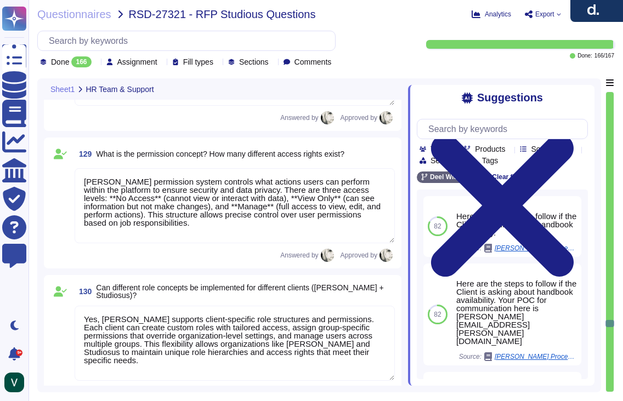
type textarea "[PERSON_NAME] provides 24/7 support through multiple channels, including email,…"
type textarea "[PERSON_NAME] provides structured support response times based on request type …"
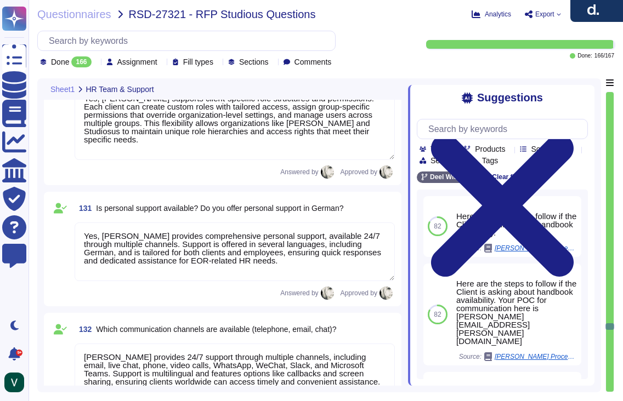
type textarea "Yes, [PERSON_NAME] offers a customer portal and self-service knowledge base. Cu…"
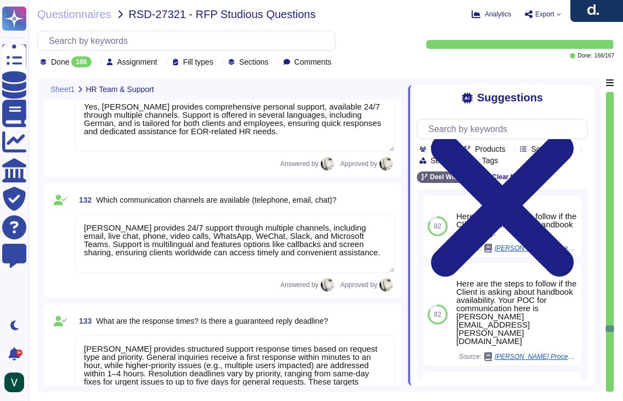
type textarea "Personalized change requests in [PERSON_NAME] tools can be implemented to some …"
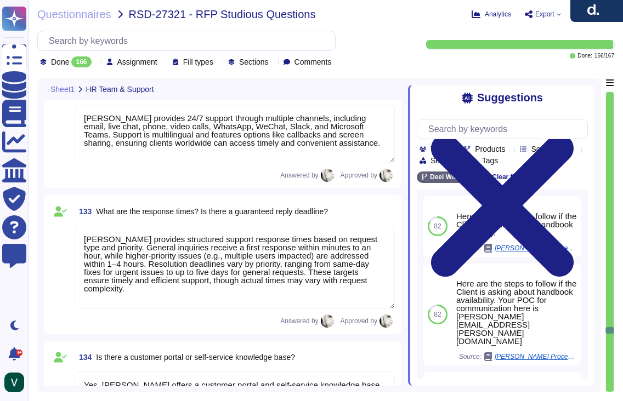
type textarea "[PERSON_NAME] provides full support for implementation, onboarding, and the ini…"
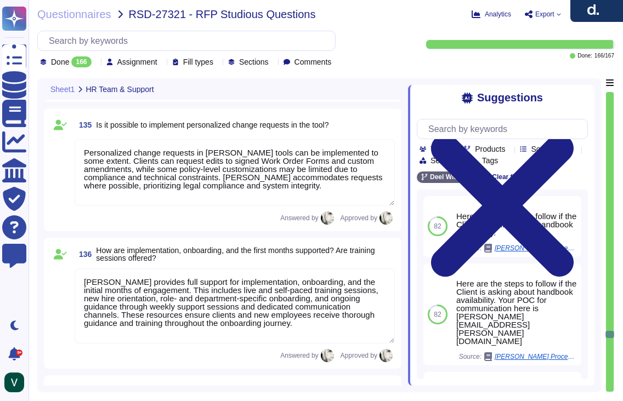
type textarea "[PERSON_NAME] manages implementation projects through a structured approach wit…"
type textarea "After implementation, [PERSON_NAME] provides ongoing support to ensure a smooth…"
type textarea "Yes, [PERSON_NAME] IT offers trial options. Prospects can access a limited-time…"
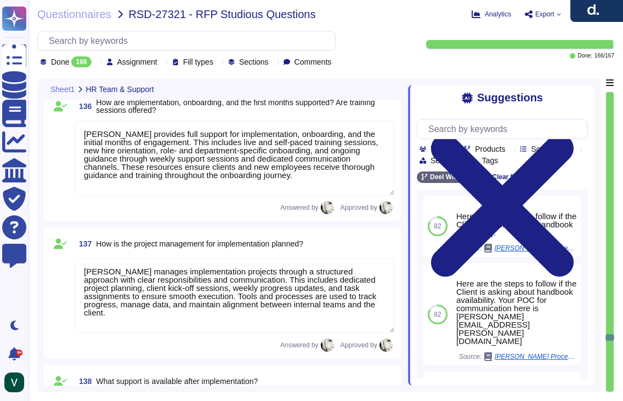
type textarea "Yes, [PERSON_NAME] Engage includes an integrated survey tool that supports cust…"
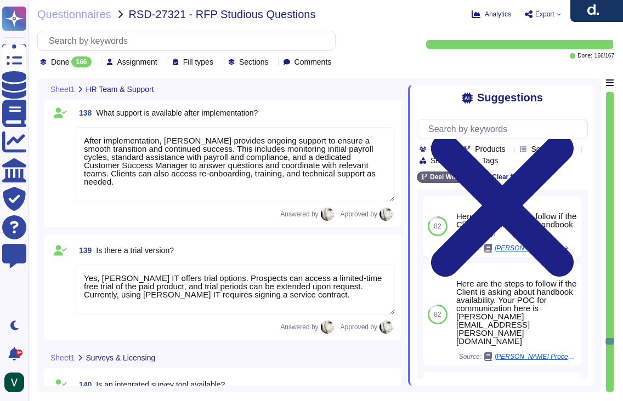
type textarea "[PERSON_NAME] Engage’s integrated survey tool allows organizations to create, s…"
type textarea "[PERSON_NAME] Engage offers robust, built-in survey capabilities that allow cli…"
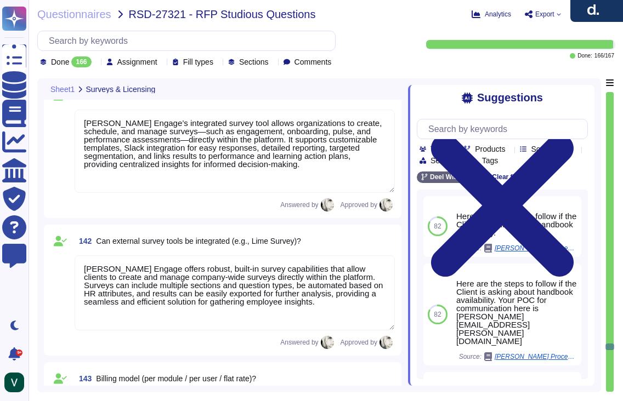
type textarea "[PERSON_NAME] offers flexible billing models tailored to the service and client…"
type textarea "Depending on the modules and commitment - needs to be clarified with the client."
type textarea "Contract durations and cancellation periods vary by contract type and country. …"
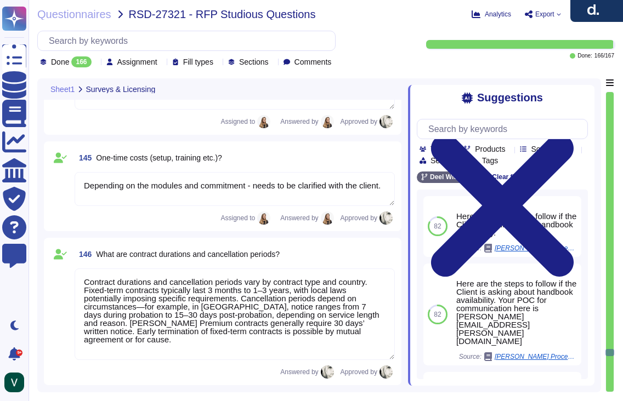
type textarea "Yes, [PERSON_NAME] offers core modules like [PERSON_NAME], Global Payroll, and …"
type textarea "Yes, modules can be easily added and configured through [PERSON_NAME] admin int…"
type textarea "Yes, [PERSON_NAME] allows modules to be activated and customized per company or…"
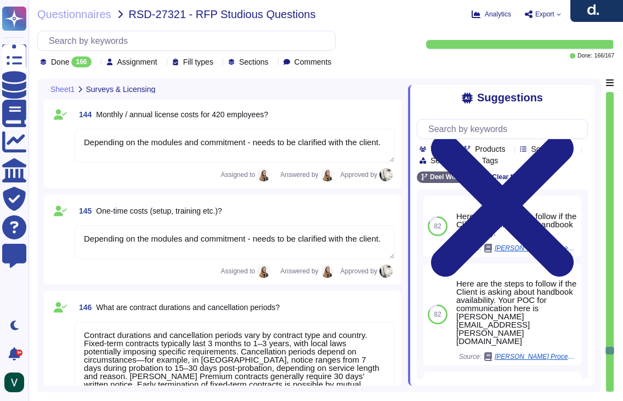
type textarea "[PERSON_NAME] Engage offers robust, built-in survey capabilities that allow cli…"
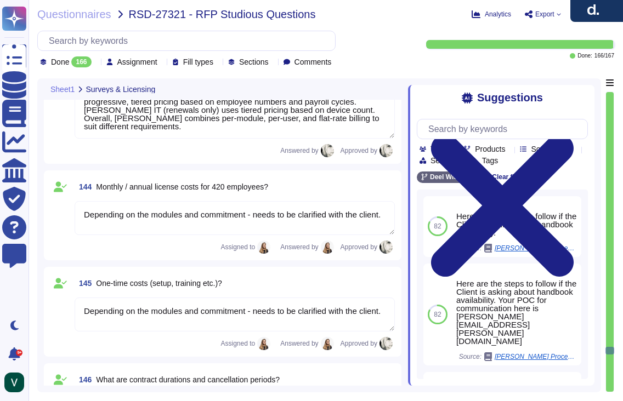
type textarea "[PERSON_NAME] Engage’s integrated survey tool allows organizations to create, s…"
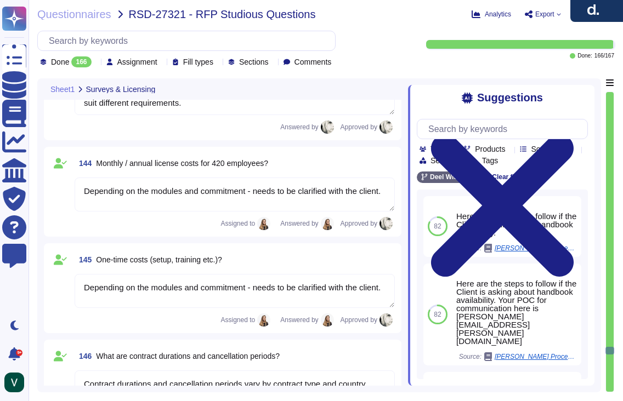
type textarea "Yes, modules can be easily added and configured through [PERSON_NAME] admin int…"
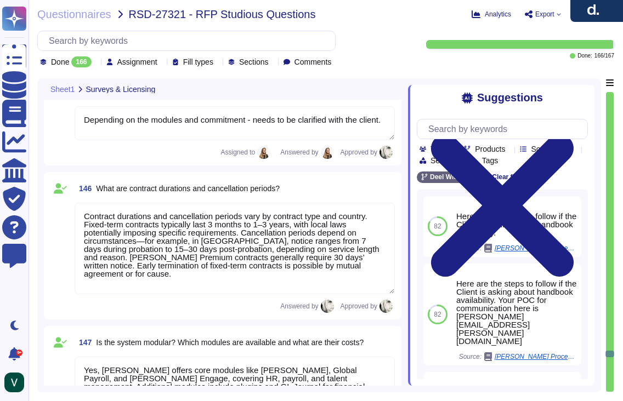
type textarea "Yes, [PERSON_NAME] allows modules to be activated and customized per company or…"
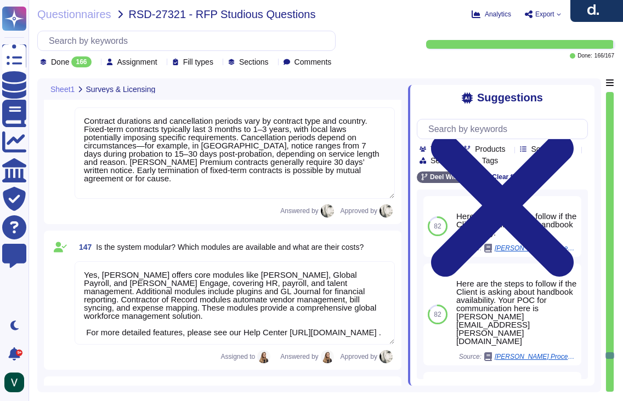
scroll to position [1, 0]
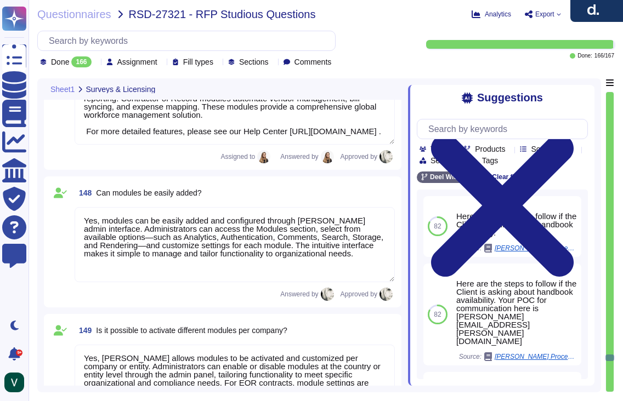
type textarea "HR manages seminars and training through [PERSON_NAME] Learning Module, which a…"
type textarea "In [PERSON_NAME] Learning, employees can access and self-enroll in courses, com…"
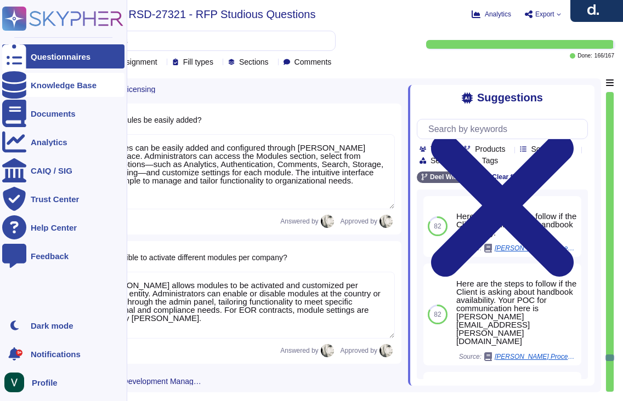
click at [54, 77] on div "Knowledge Base" at bounding box center [63, 85] width 122 height 24
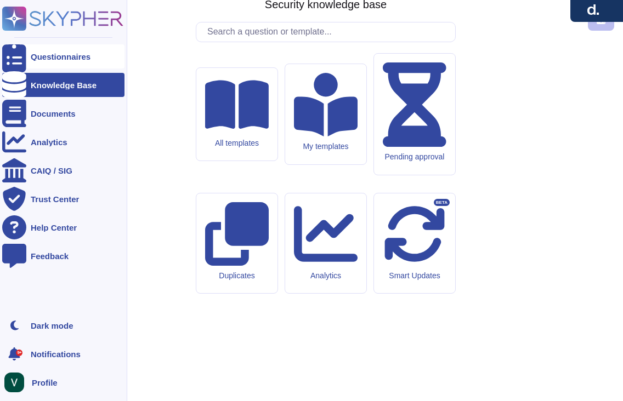
click at [54, 54] on div "Questionnaires" at bounding box center [61, 57] width 60 height 8
